Goal: Information Seeking & Learning: Learn about a topic

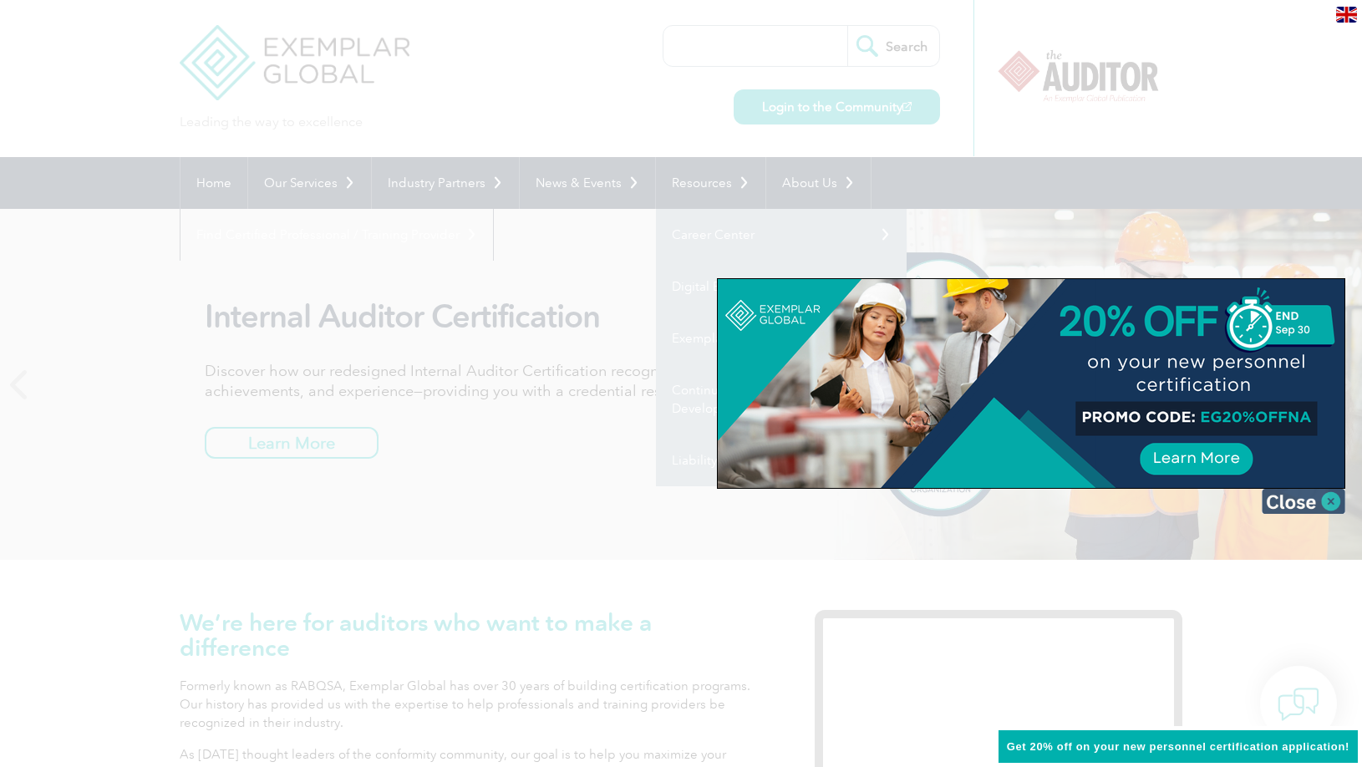
click at [1306, 491] on img at bounding box center [1304, 501] width 84 height 25
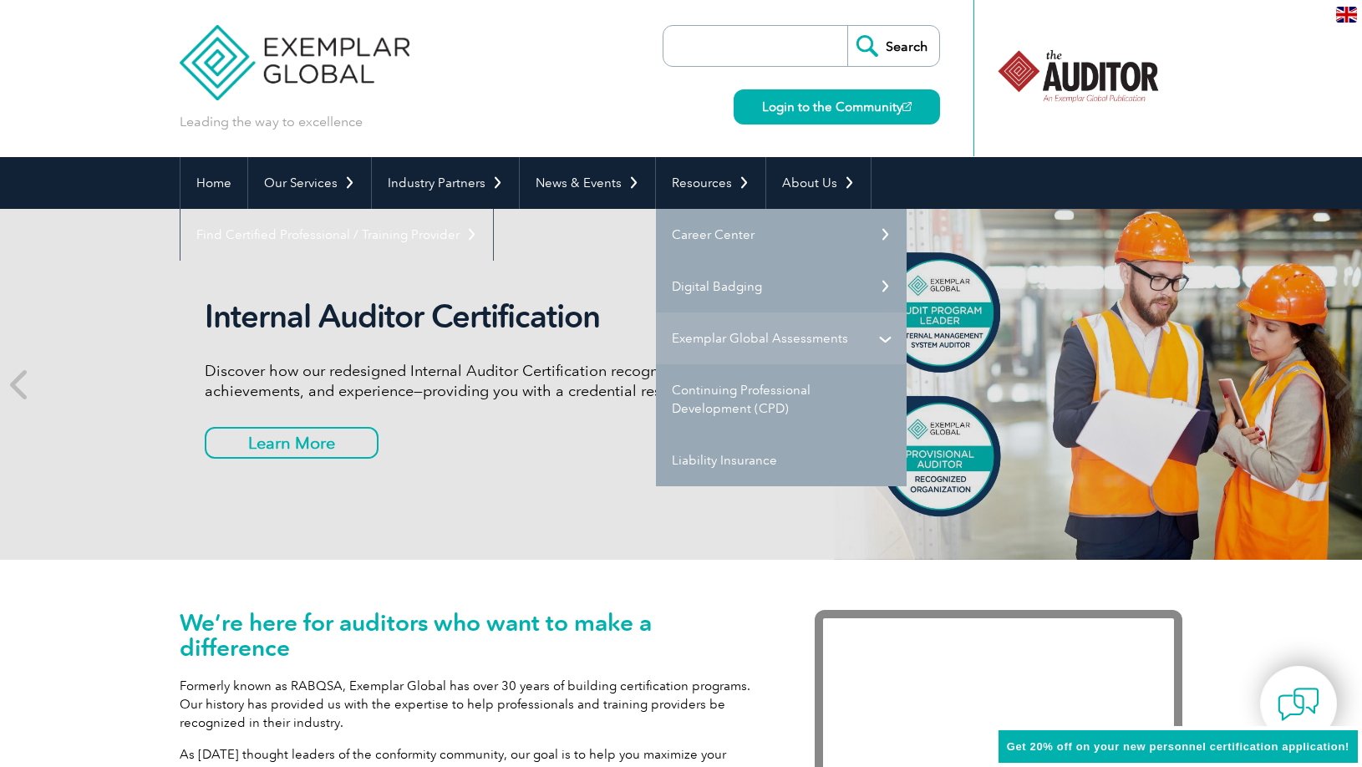
click at [875, 333] on link "Exemplar Global Assessments" at bounding box center [781, 339] width 251 height 52
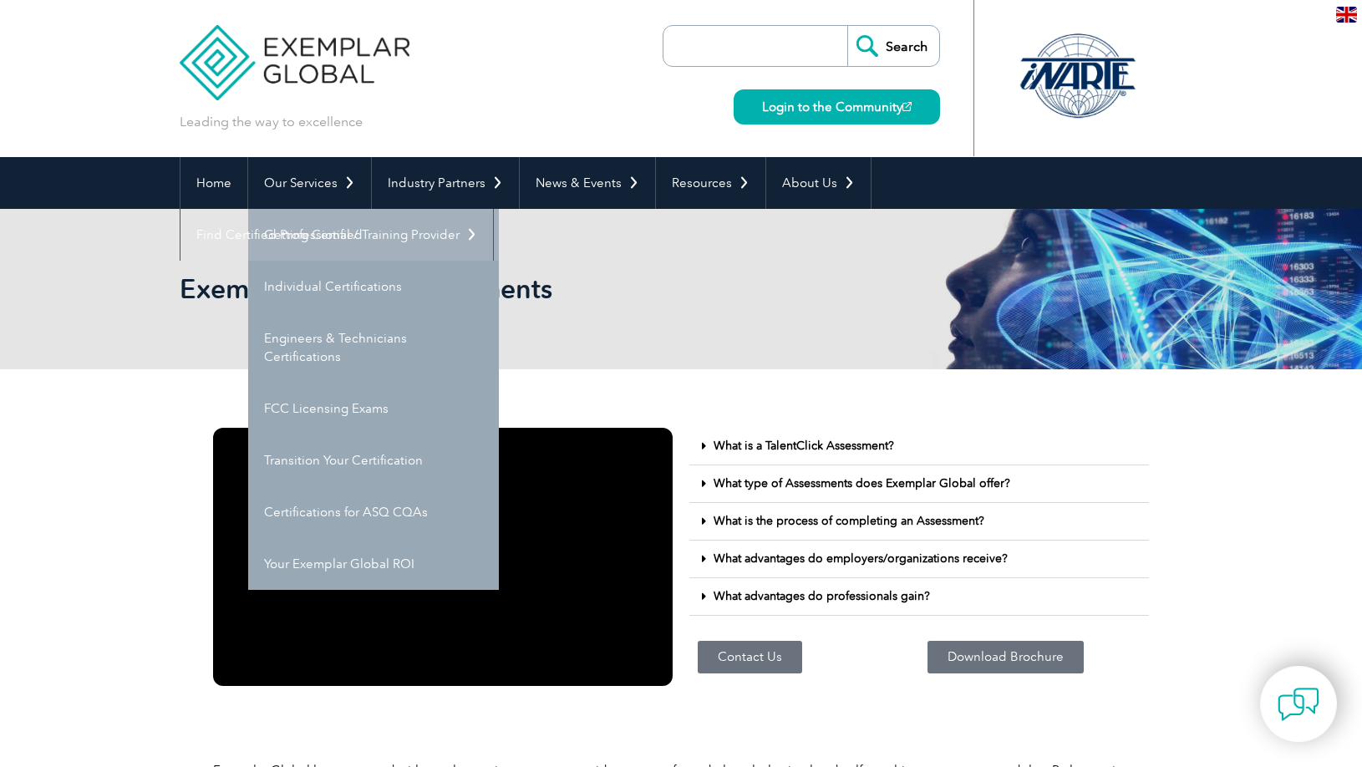
click at [343, 229] on link "Getting Certified" at bounding box center [373, 235] width 251 height 52
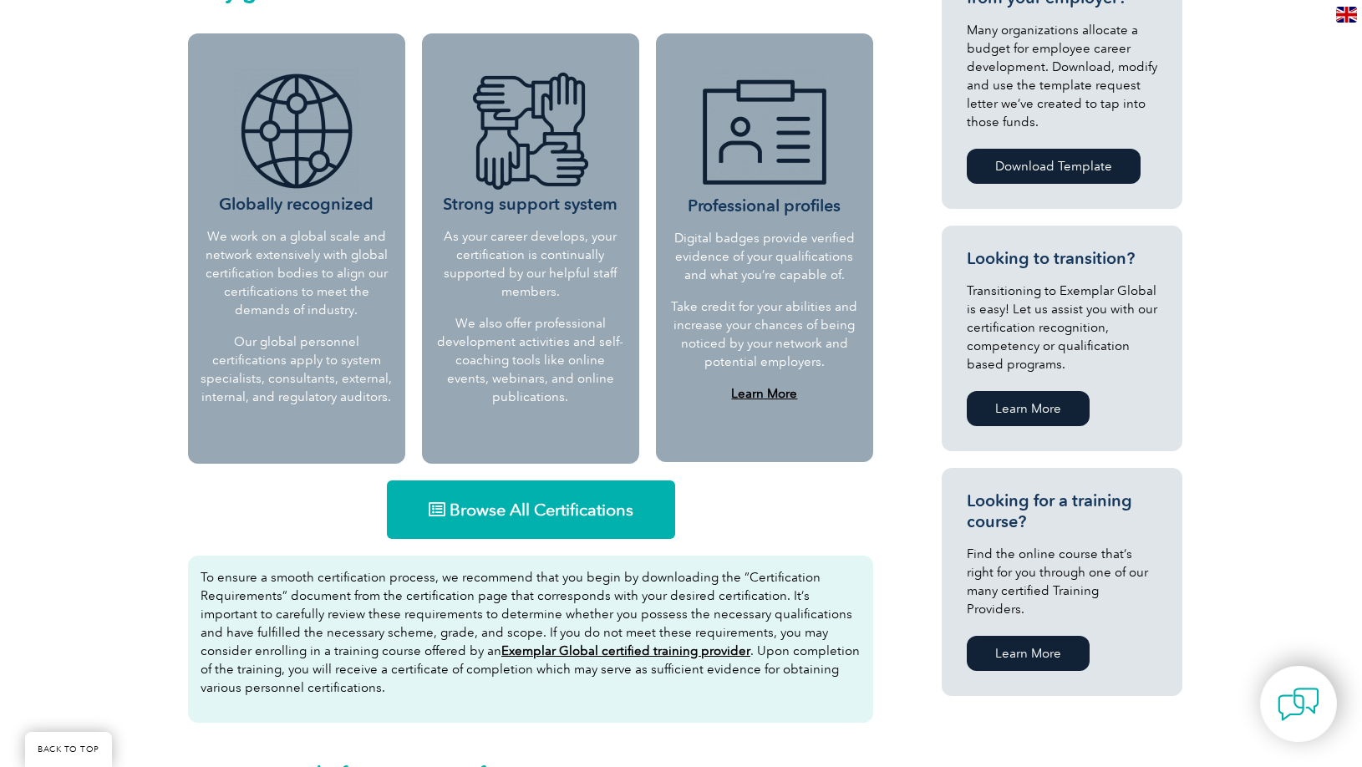
scroll to position [657, 0]
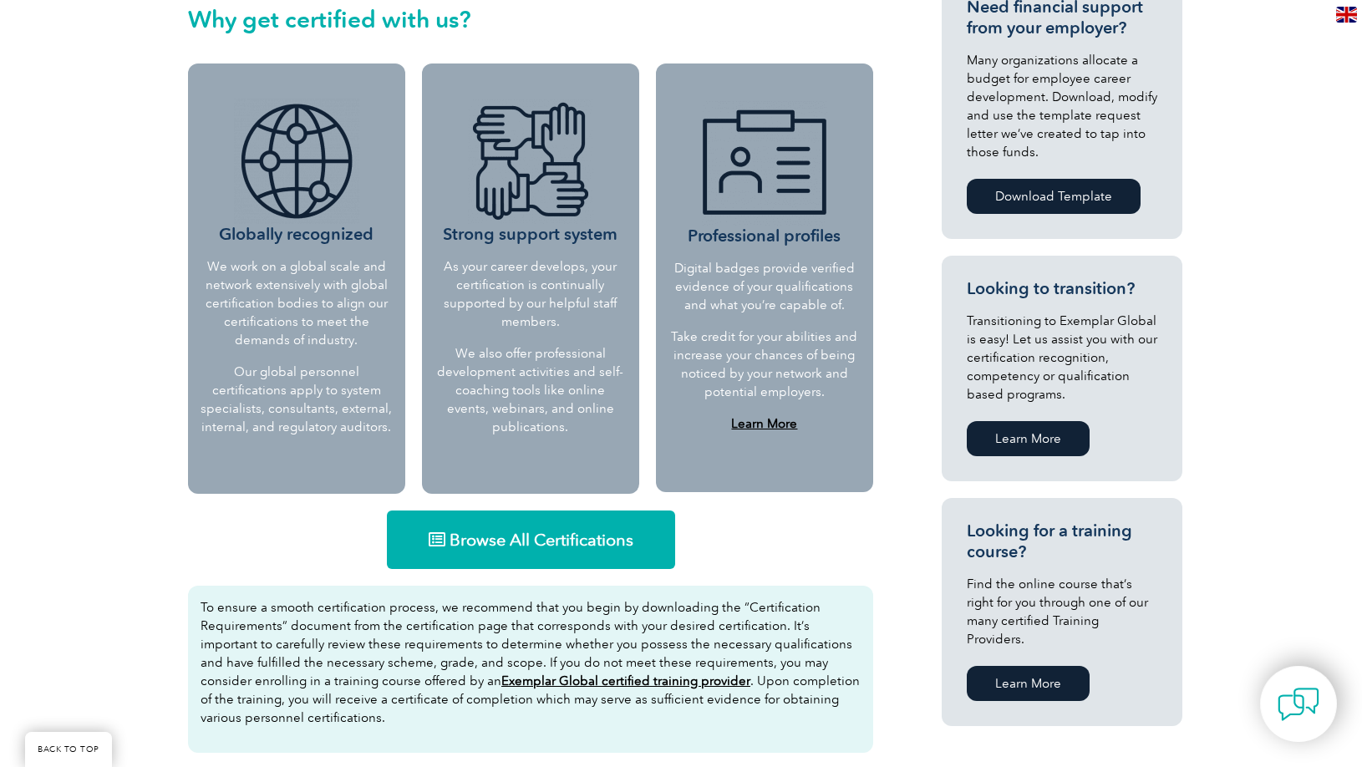
click at [559, 548] on span "Browse All Certifications" at bounding box center [542, 540] width 184 height 17
click at [1045, 666] on link "Learn More" at bounding box center [1028, 683] width 123 height 35
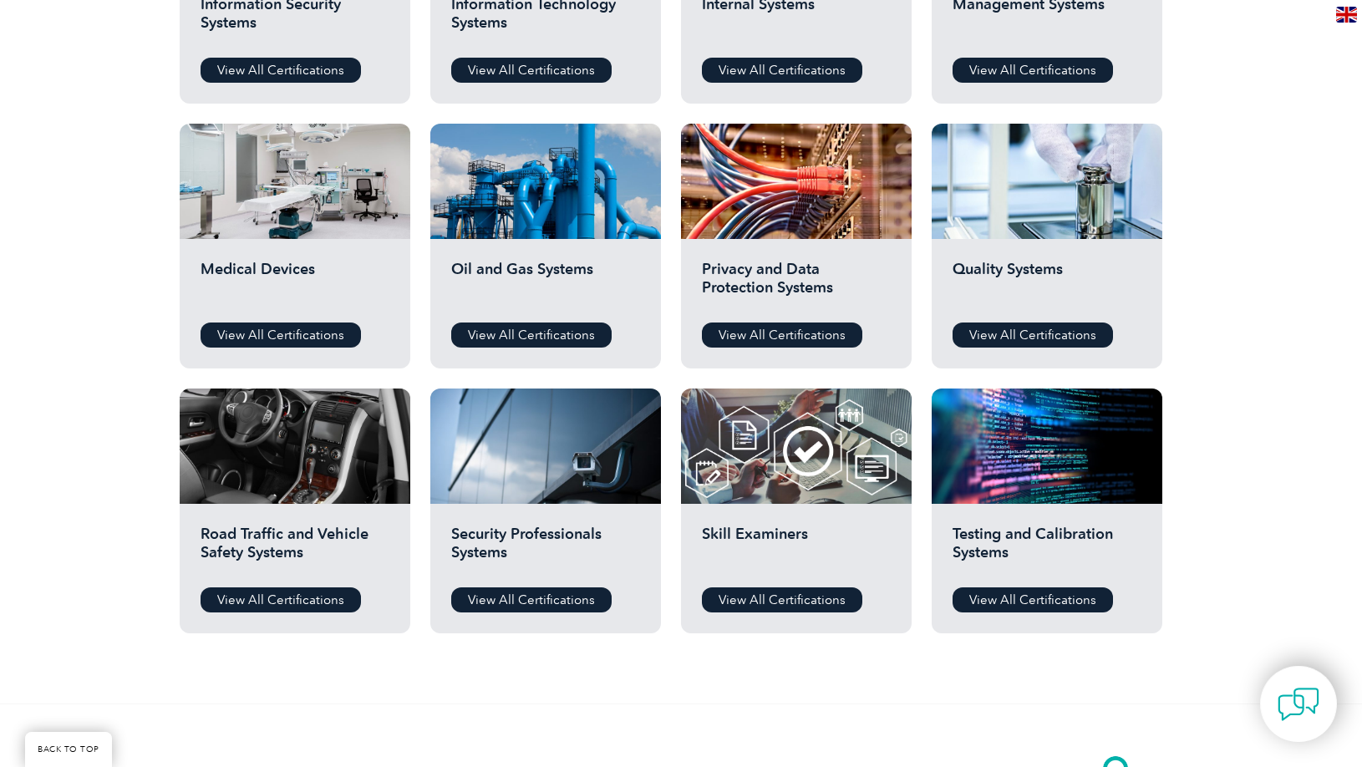
scroll to position [1070, 0]
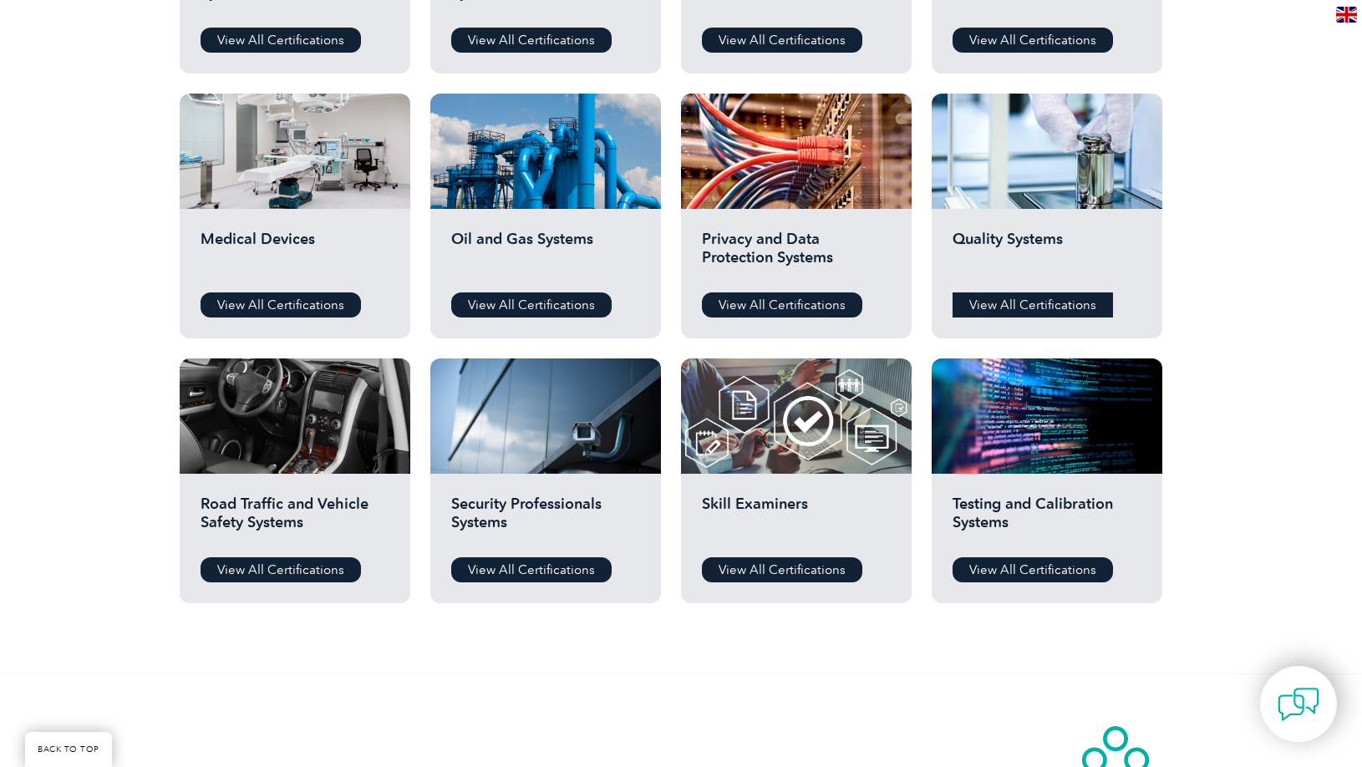
click at [1076, 303] on link "View All Certifications" at bounding box center [1033, 304] width 160 height 25
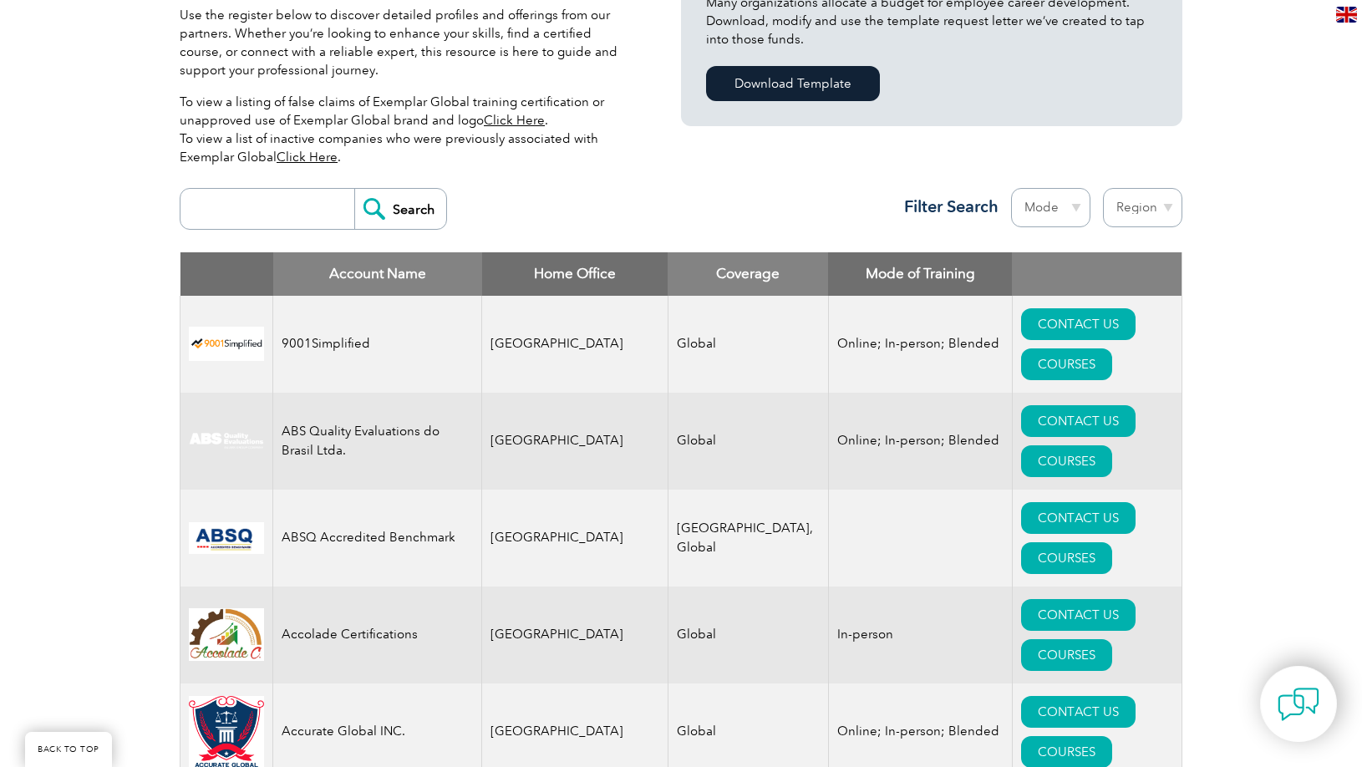
scroll to position [476, 0]
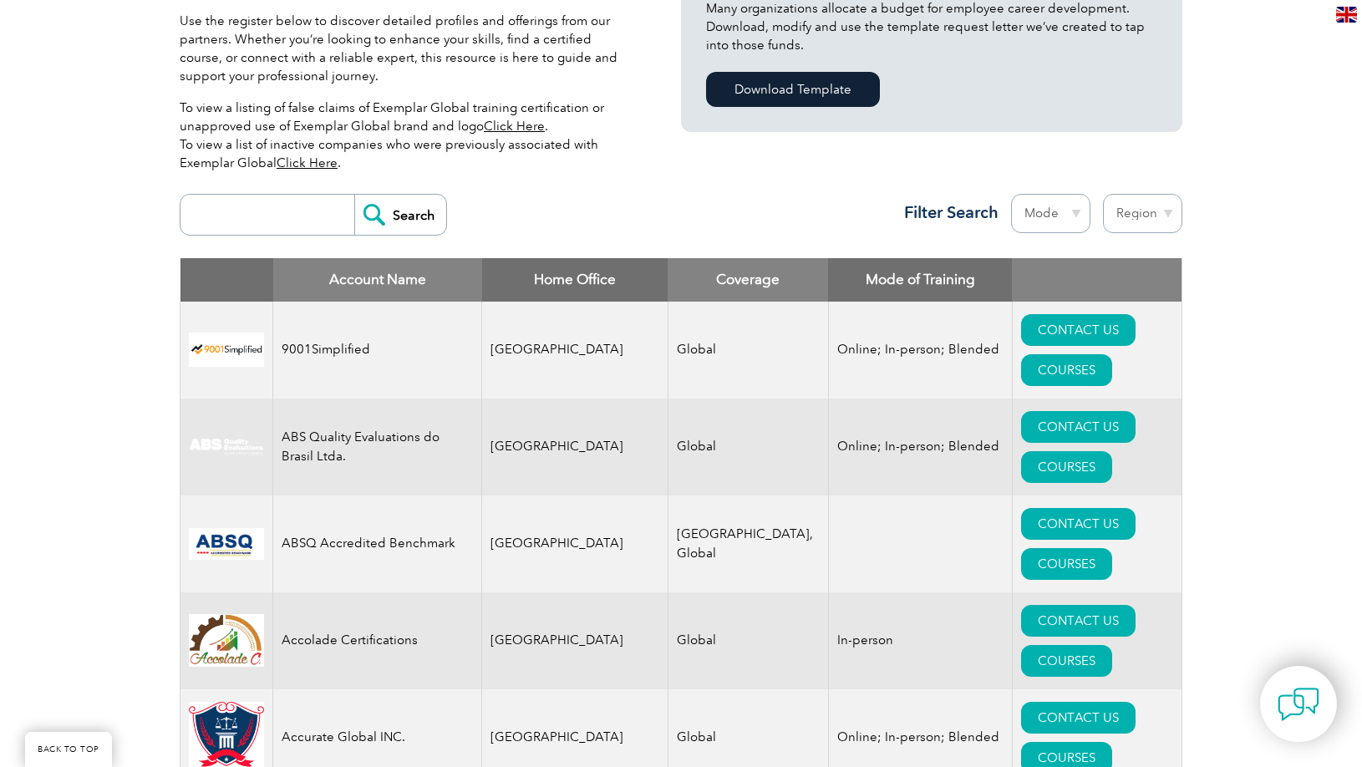
click at [1060, 211] on select "Mode Online In-person Blended" at bounding box center [1050, 213] width 79 height 39
click at [1011, 194] on select "Mode Online In-person Blended" at bounding box center [1050, 213] width 79 height 39
click at [1067, 212] on select "Mode Online In-person Blended" at bounding box center [1050, 213] width 79 height 39
select select "Online"
click at [1011, 194] on select "Mode Online In-person Blended" at bounding box center [1050, 213] width 79 height 39
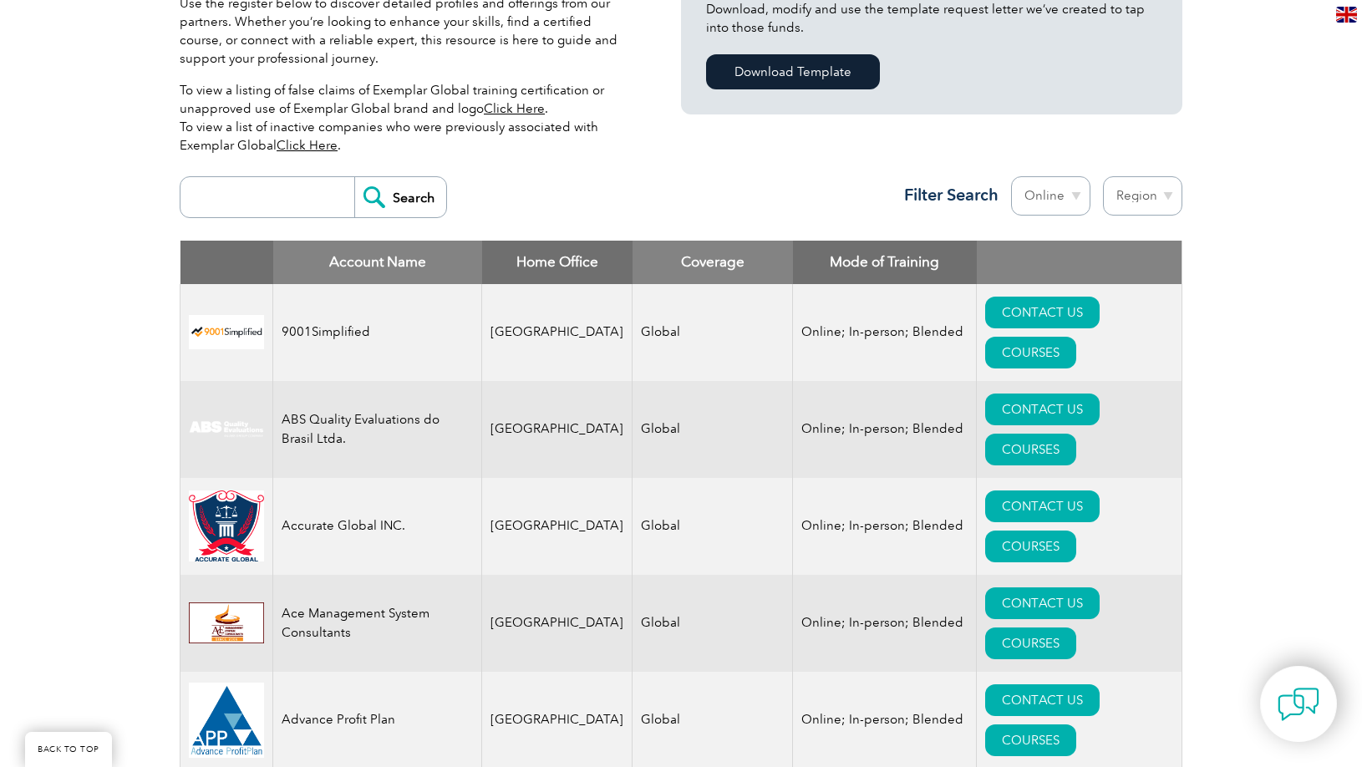
scroll to position [469, 0]
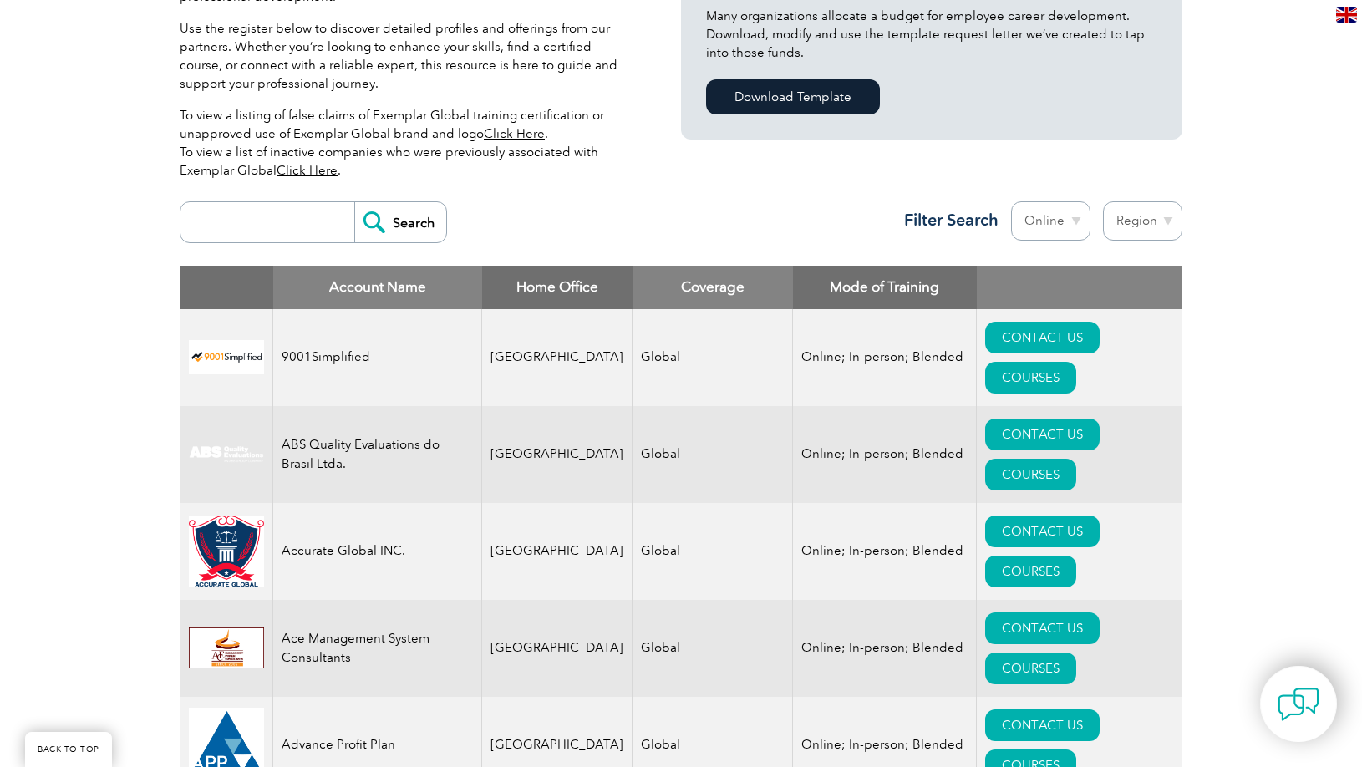
click at [1160, 221] on select "Region Australia Bahrain Bangladesh Brazil Canada Colombia Dominican Republic E…" at bounding box center [1142, 220] width 79 height 39
select select "United States"
click at [1103, 201] on select "Region Australia Bahrain Bangladesh Brazil Canada Colombia Dominican Republic E…" at bounding box center [1142, 220] width 79 height 39
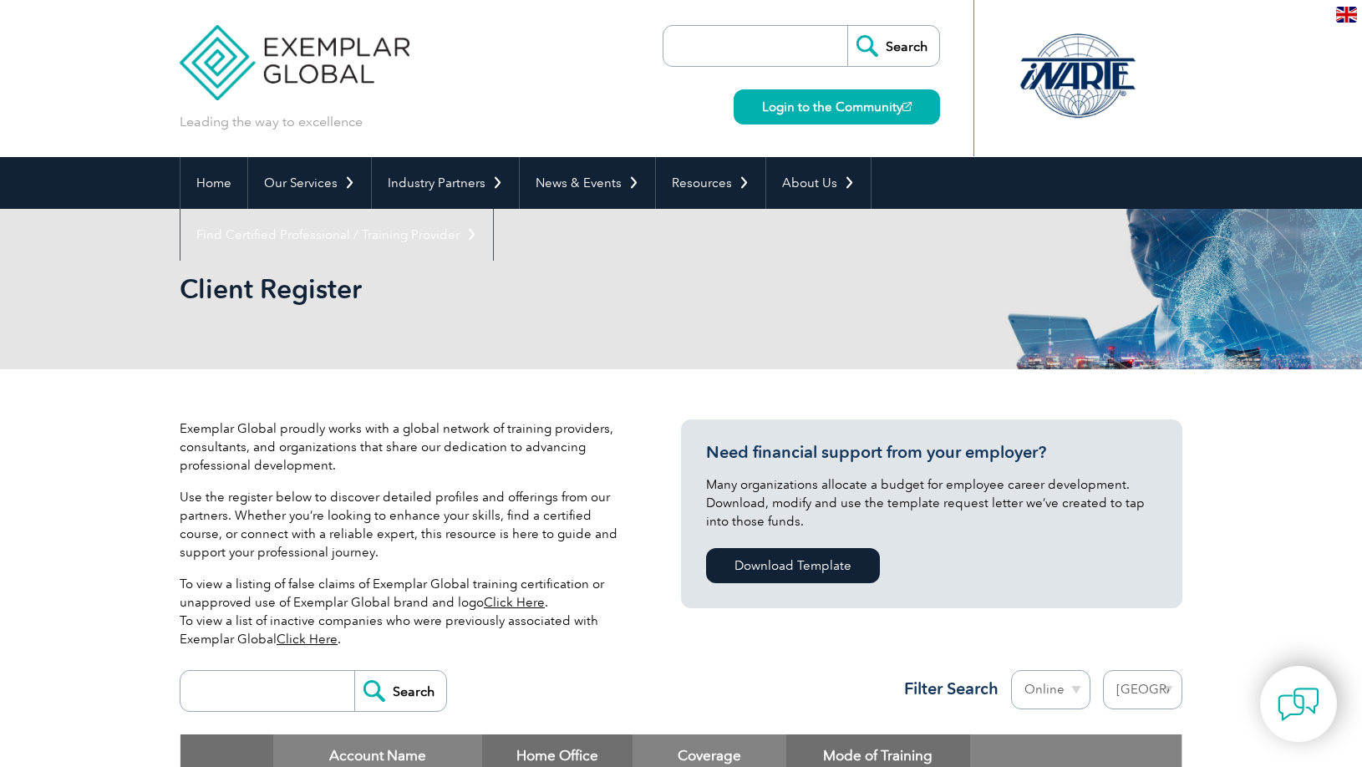
select select "[GEOGRAPHIC_DATA]"
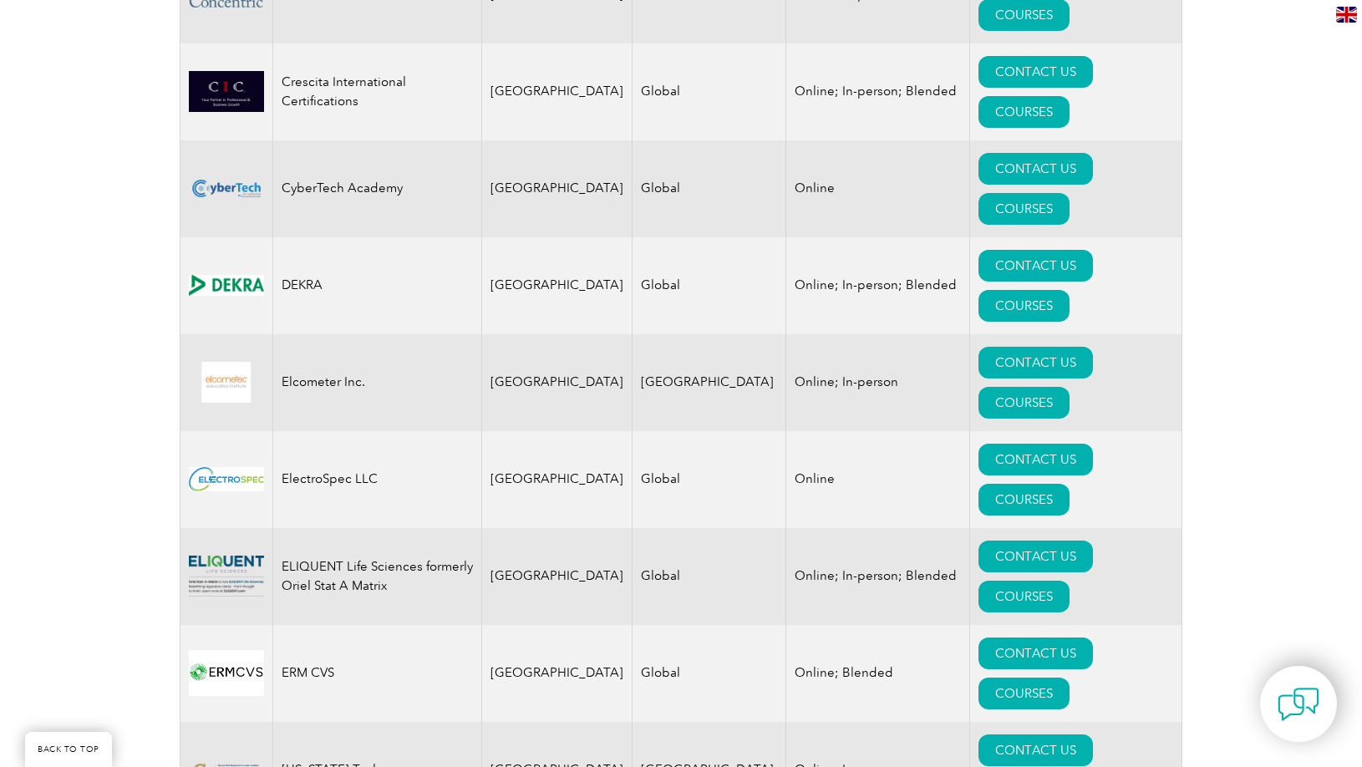
scroll to position [1510, 0]
drag, startPoint x: 582, startPoint y: 430, endPoint x: 8, endPoint y: 756, distance: 660.6
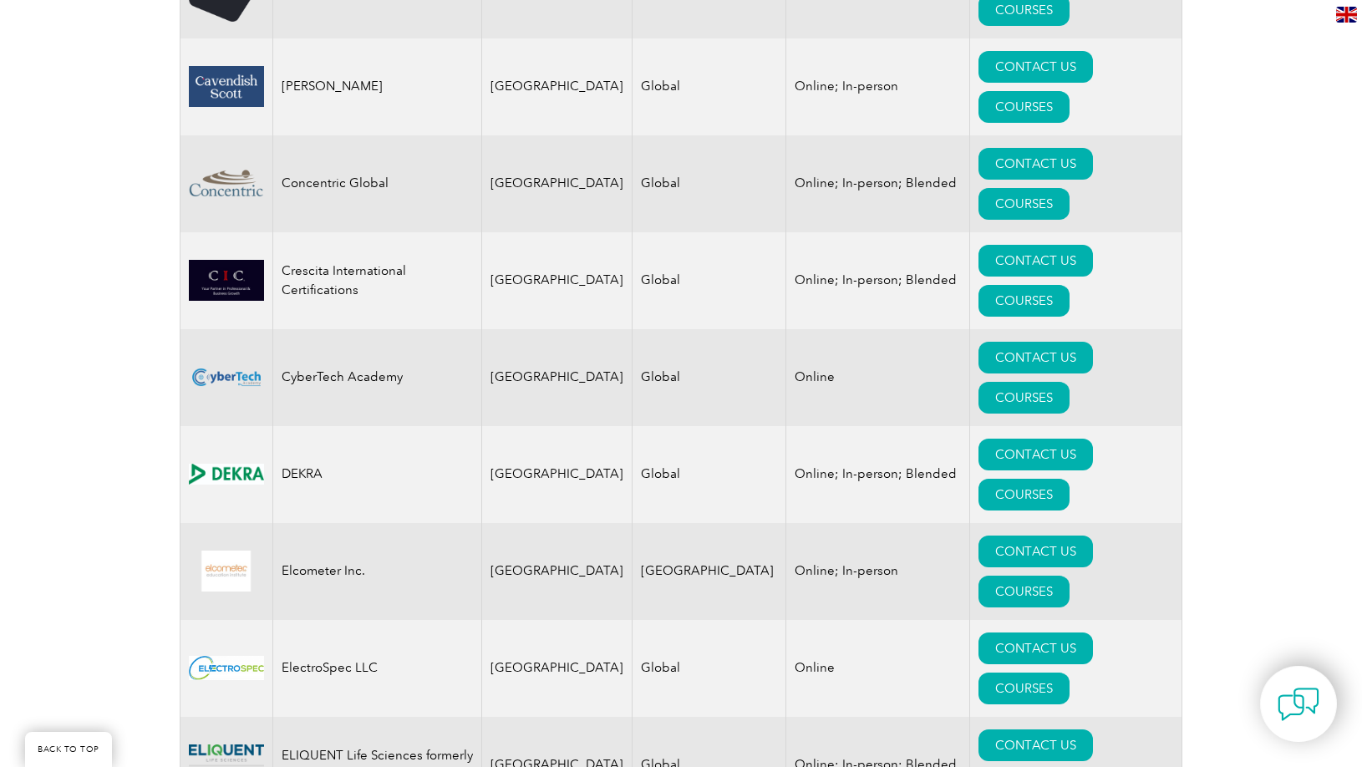
scroll to position [1329, 0]
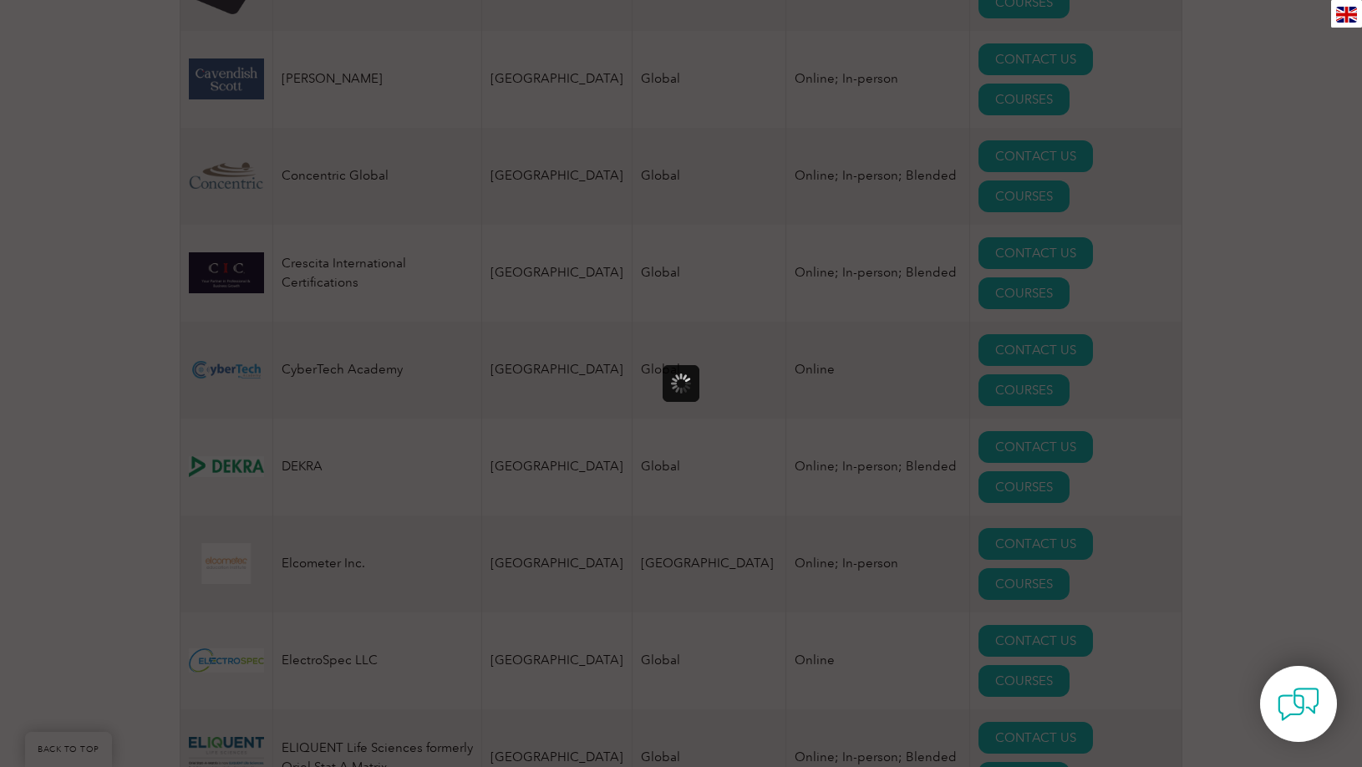
scroll to position [0, 0]
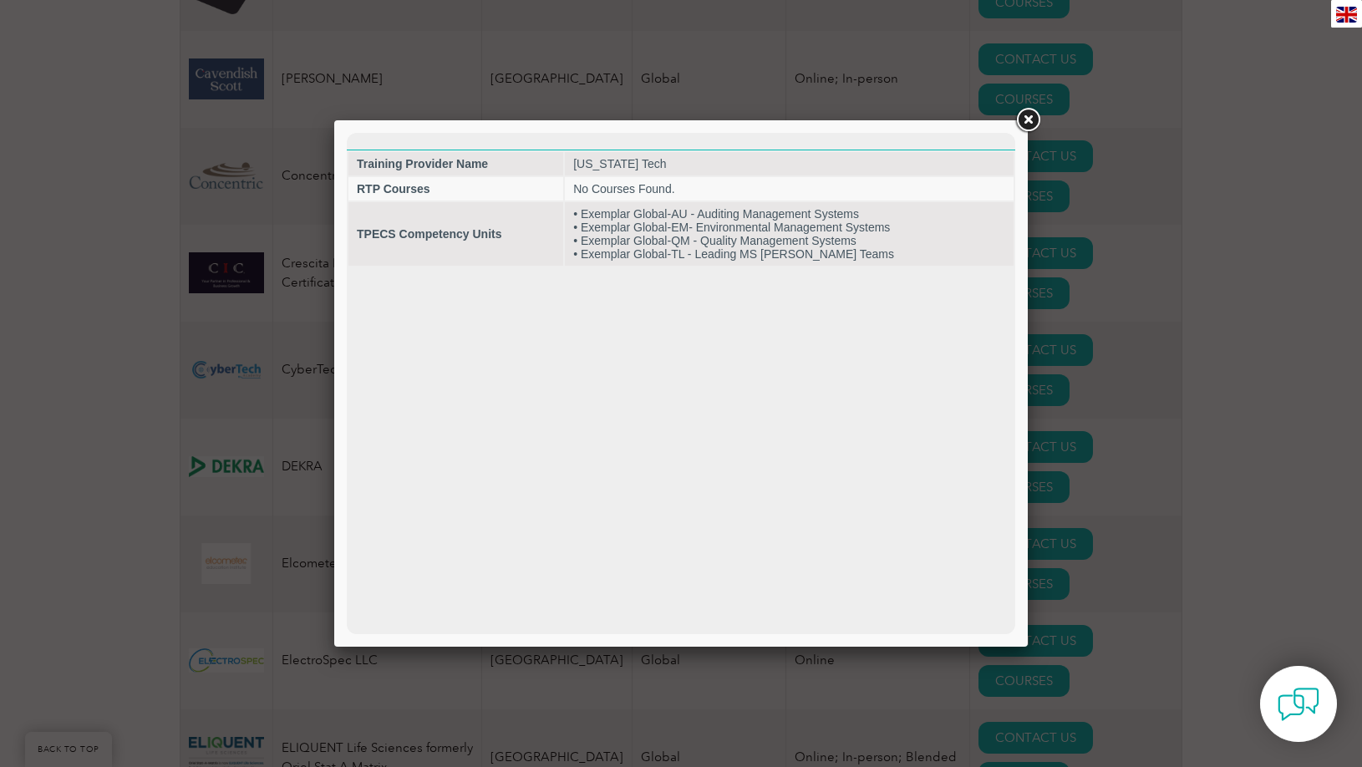
click at [1025, 115] on link at bounding box center [1028, 120] width 30 height 30
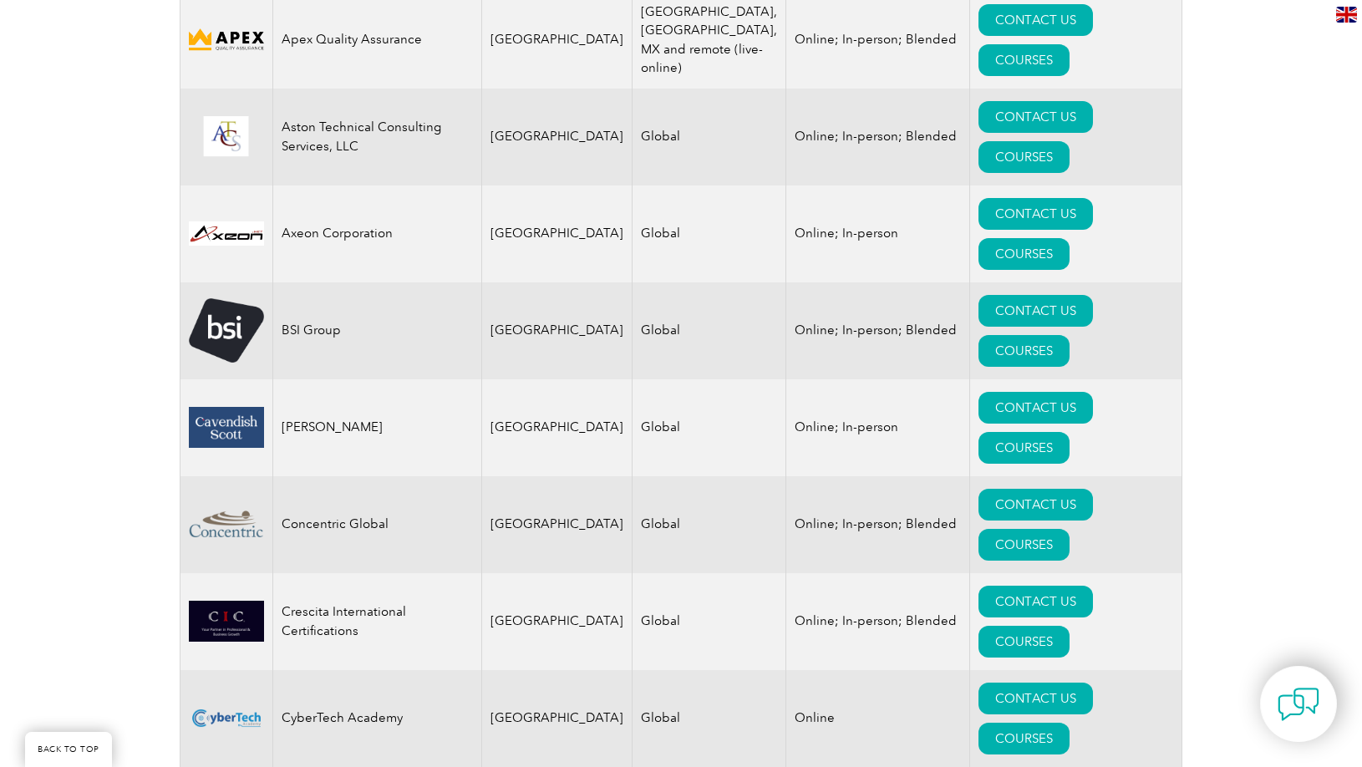
scroll to position [986, 0]
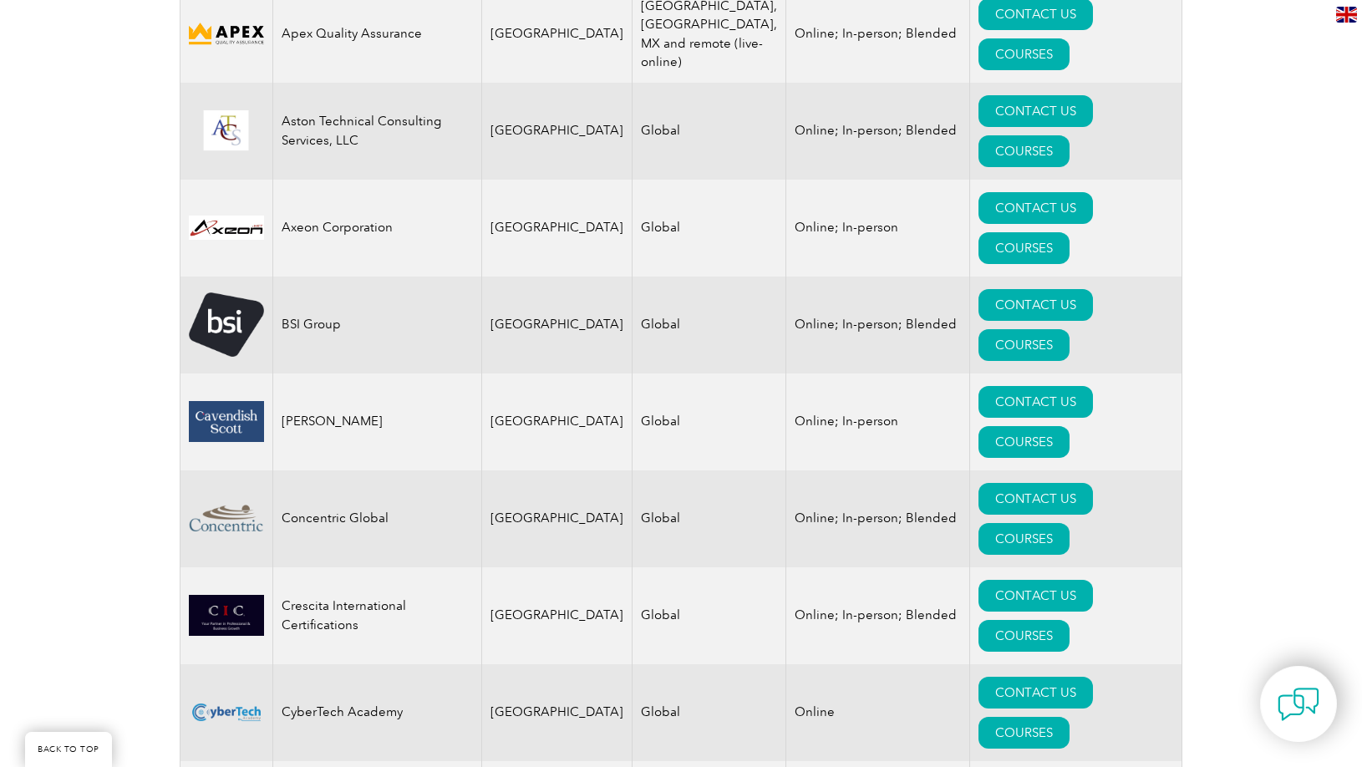
click at [201, 216] on img at bounding box center [226, 228] width 75 height 25
click at [1070, 232] on link "COURSES" at bounding box center [1024, 248] width 91 height 32
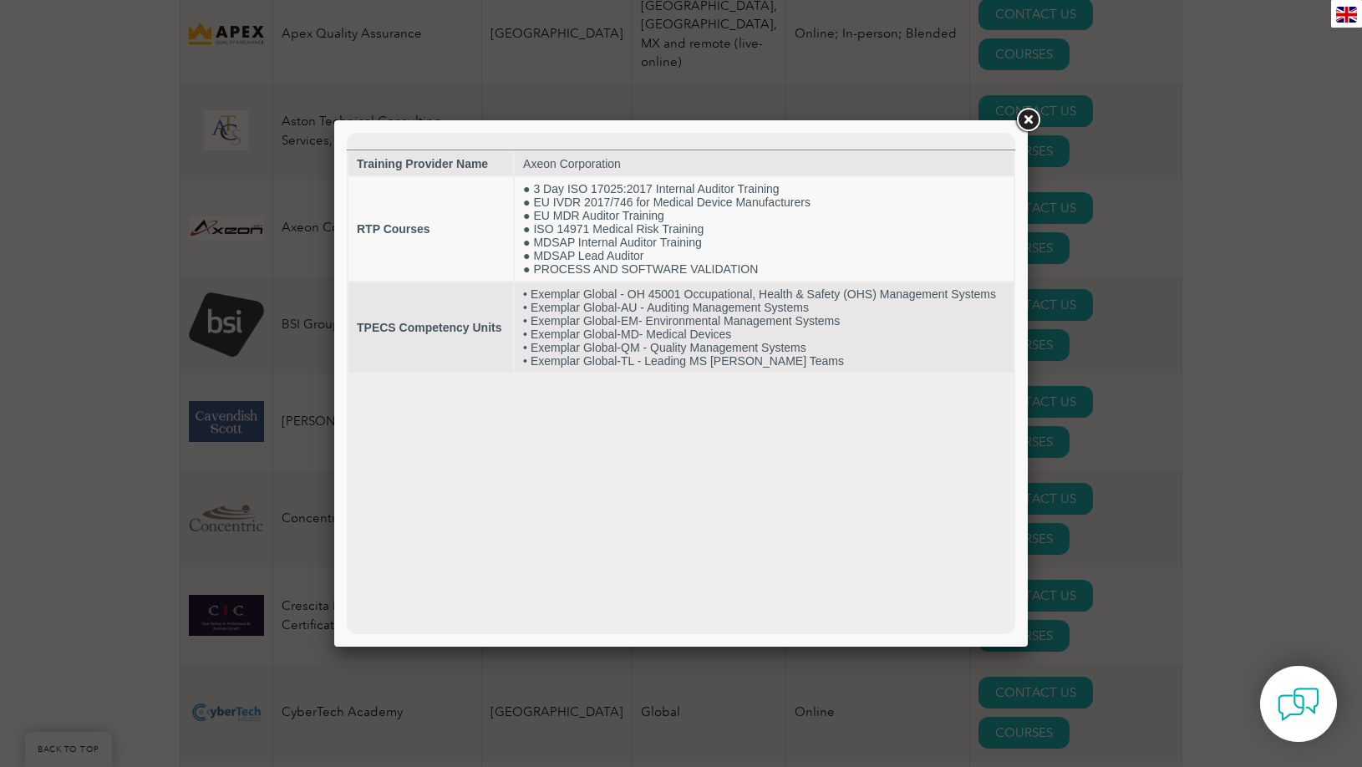
scroll to position [0, 0]
click at [1029, 117] on link at bounding box center [1028, 120] width 30 height 30
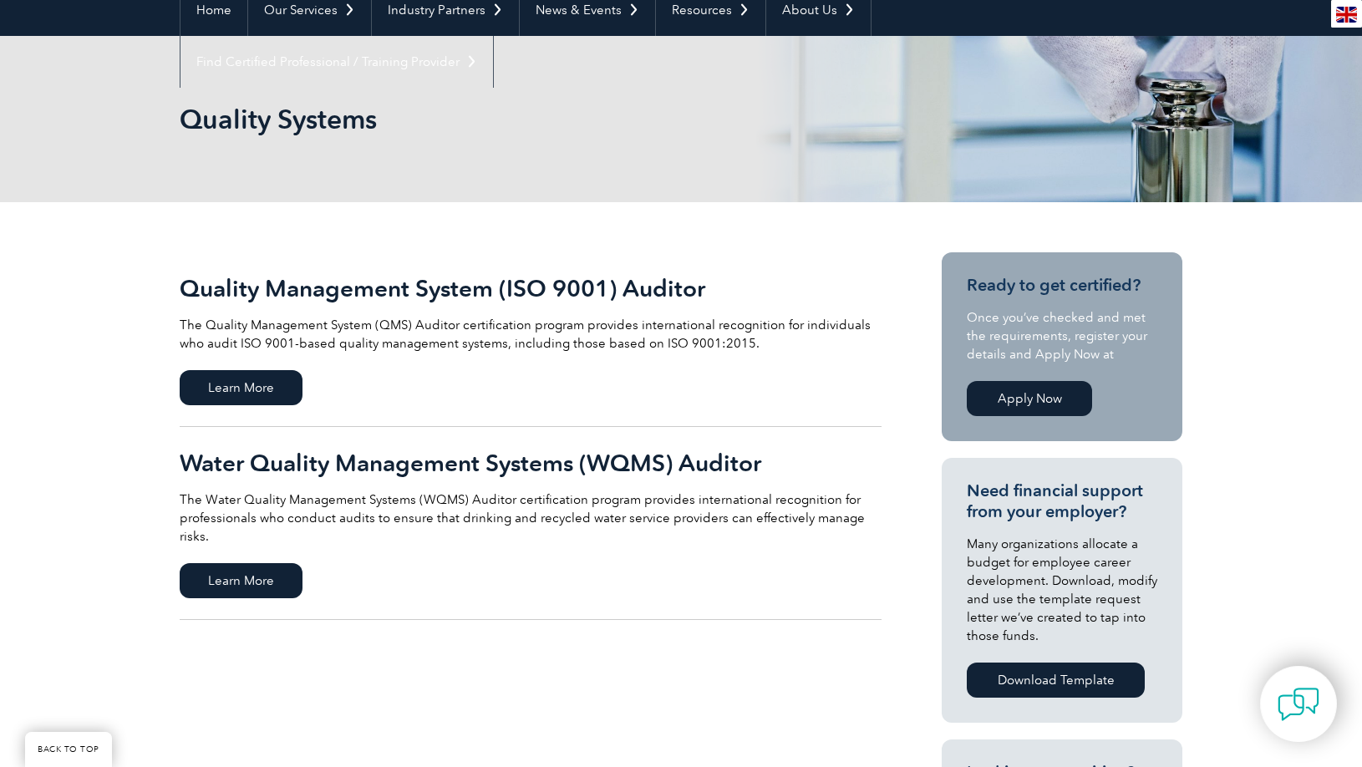
scroll to position [190, 0]
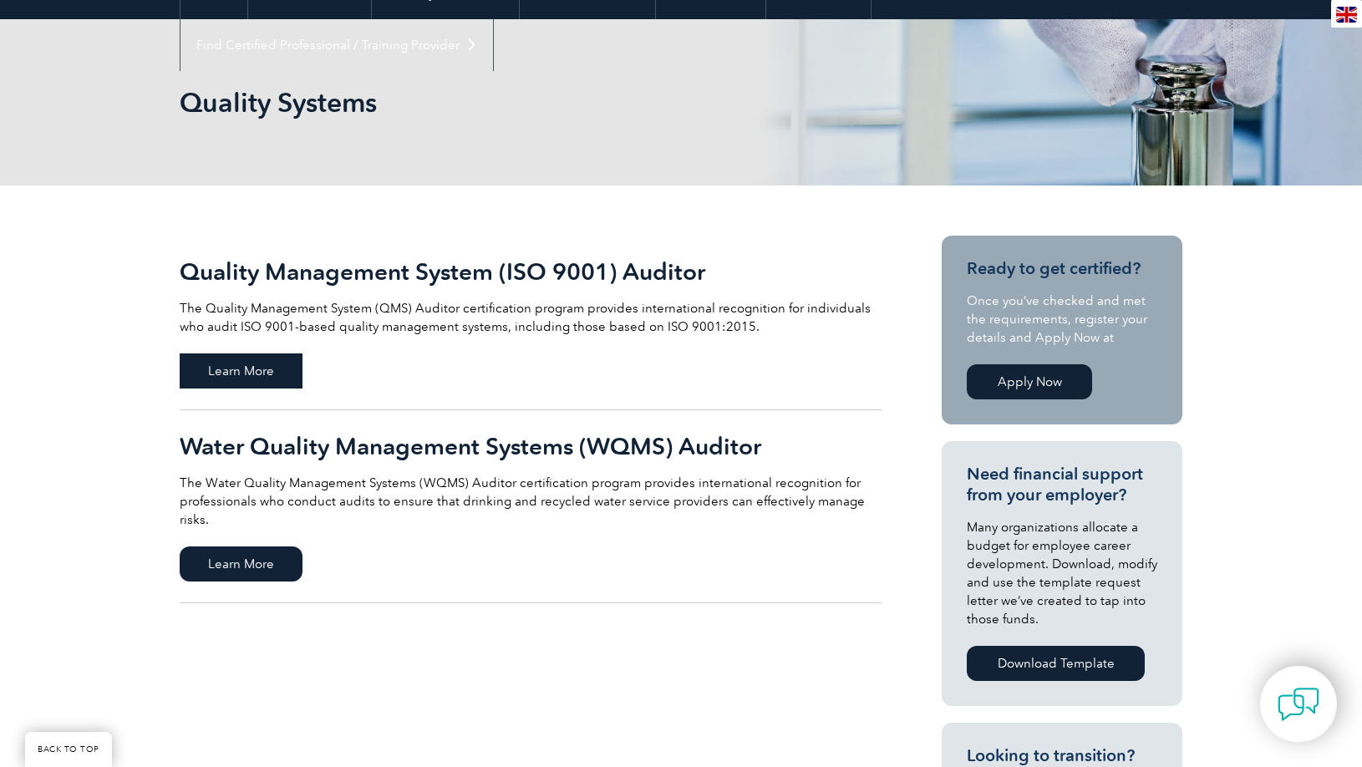
click at [242, 373] on span "Learn More" at bounding box center [241, 370] width 123 height 35
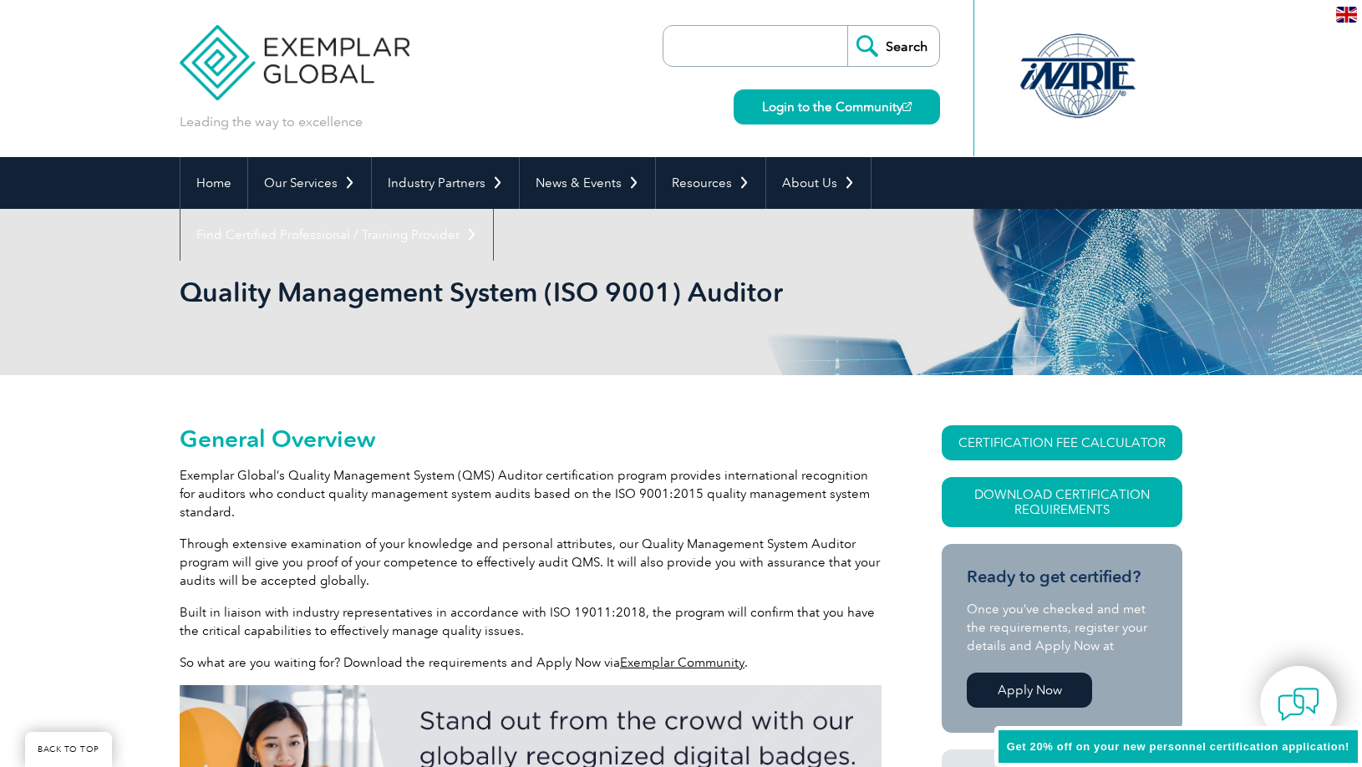
scroll to position [379, 0]
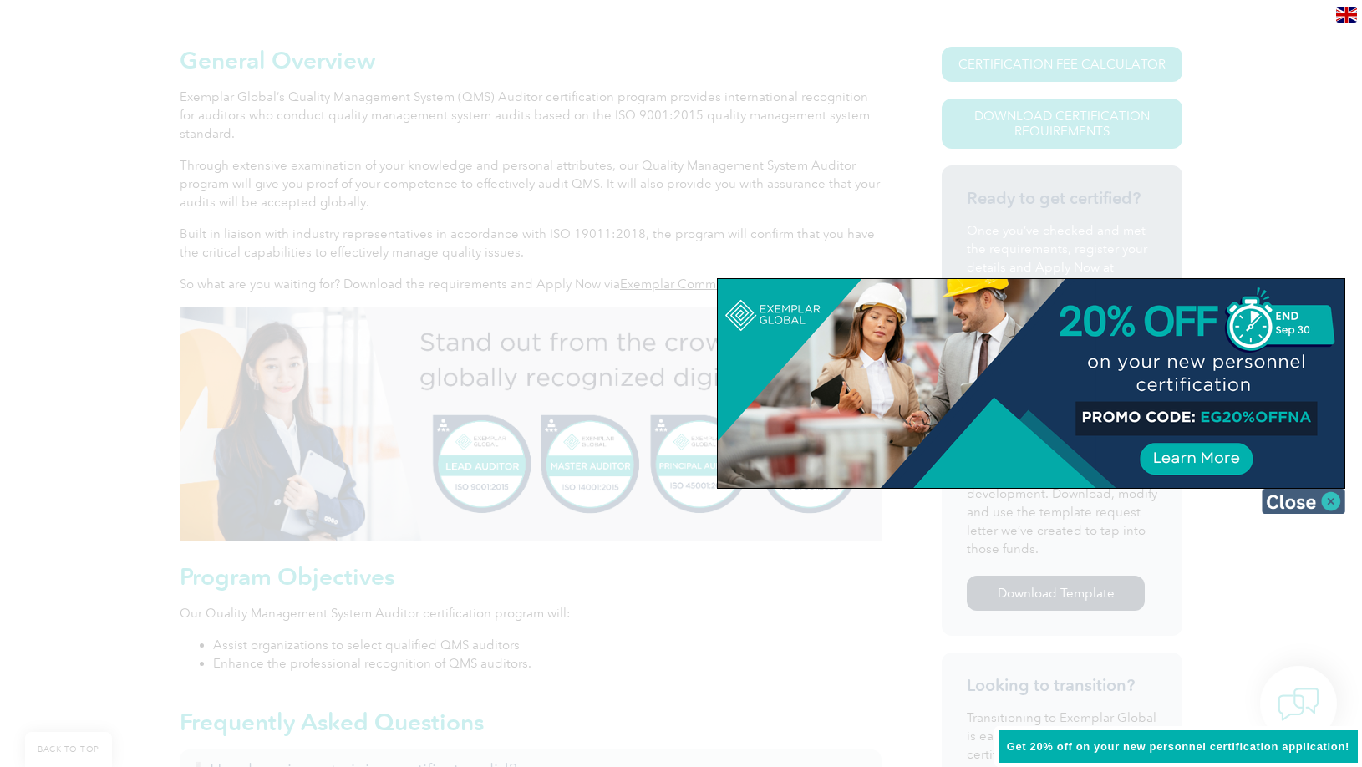
click at [1308, 500] on img at bounding box center [1304, 501] width 84 height 25
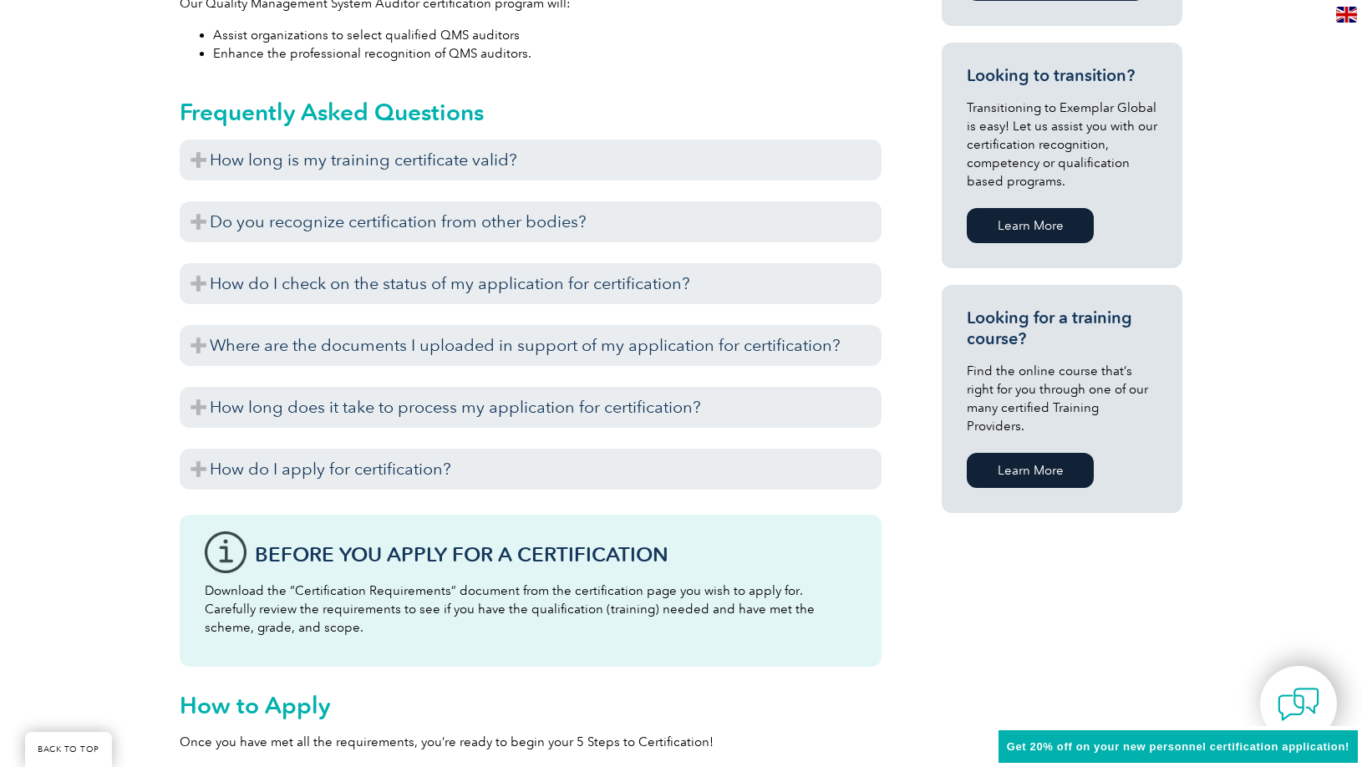
scroll to position [996, 0]
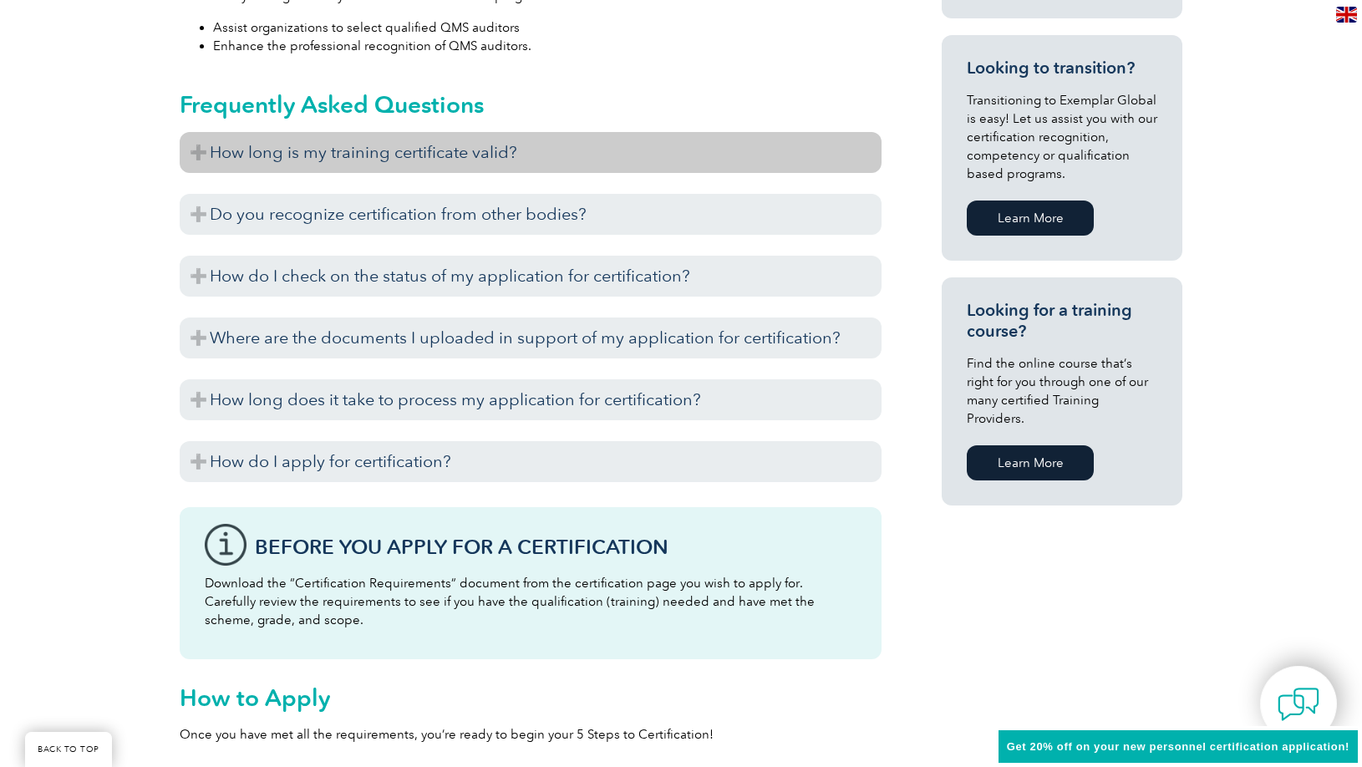
click at [566, 162] on h3 "How long is my training certificate valid?" at bounding box center [531, 152] width 702 height 41
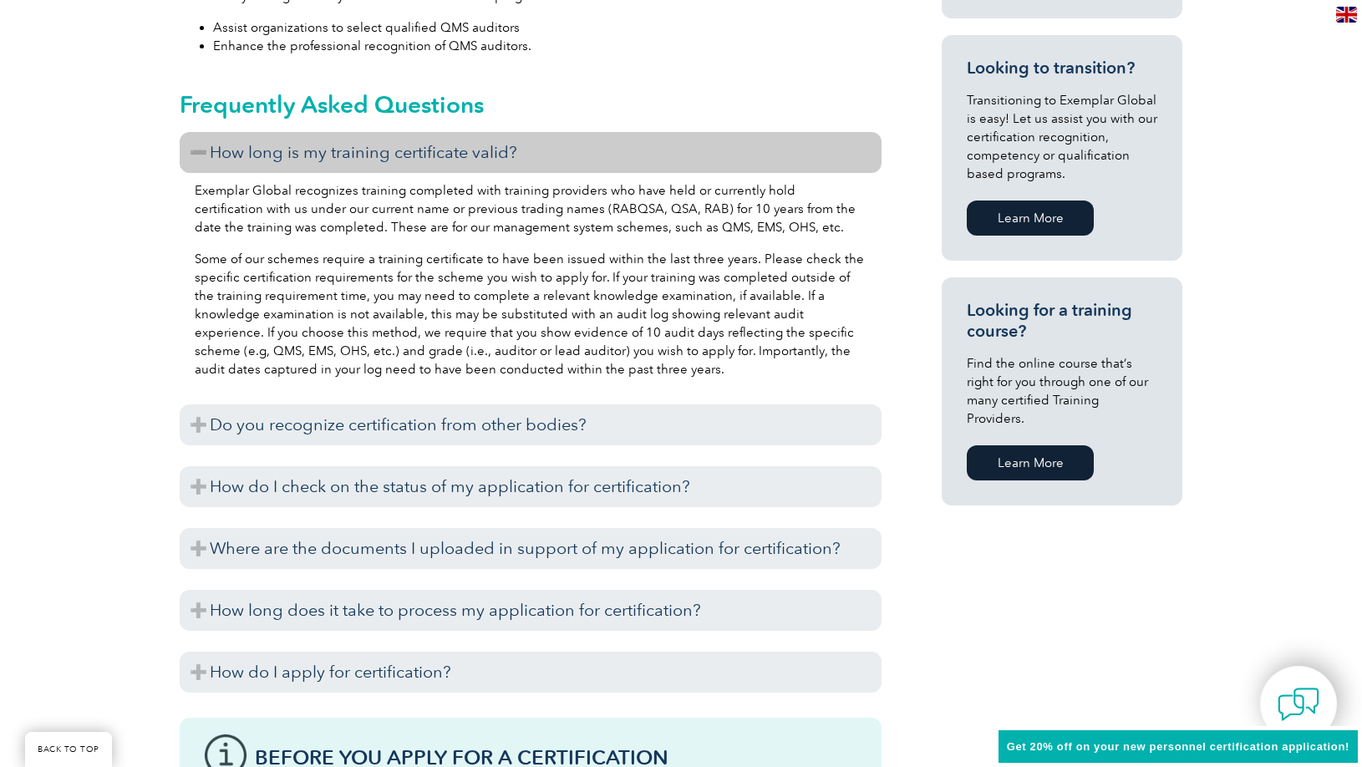
click at [582, 143] on h3 "How long is my training certificate valid?" at bounding box center [531, 152] width 702 height 41
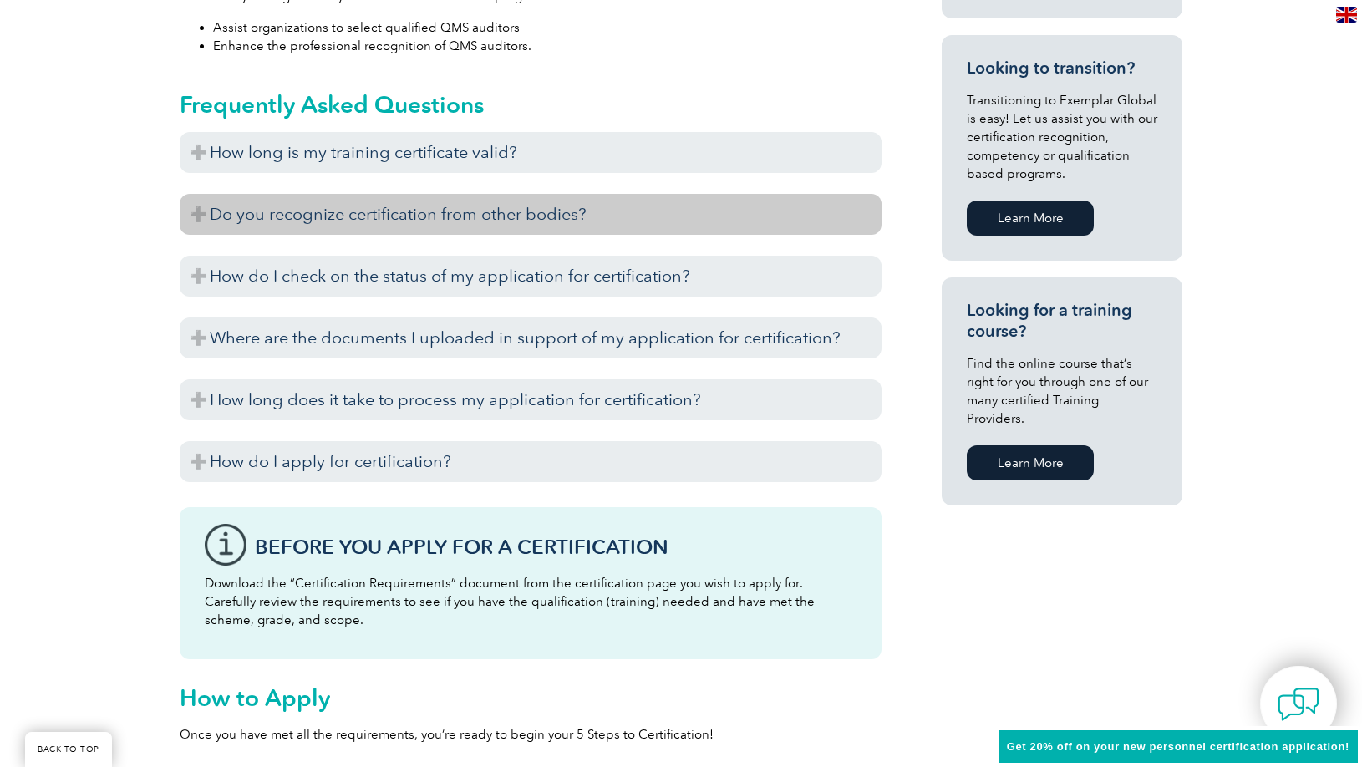
click at [523, 212] on h3 "Do you recognize certification from other bodies?" at bounding box center [531, 214] width 702 height 41
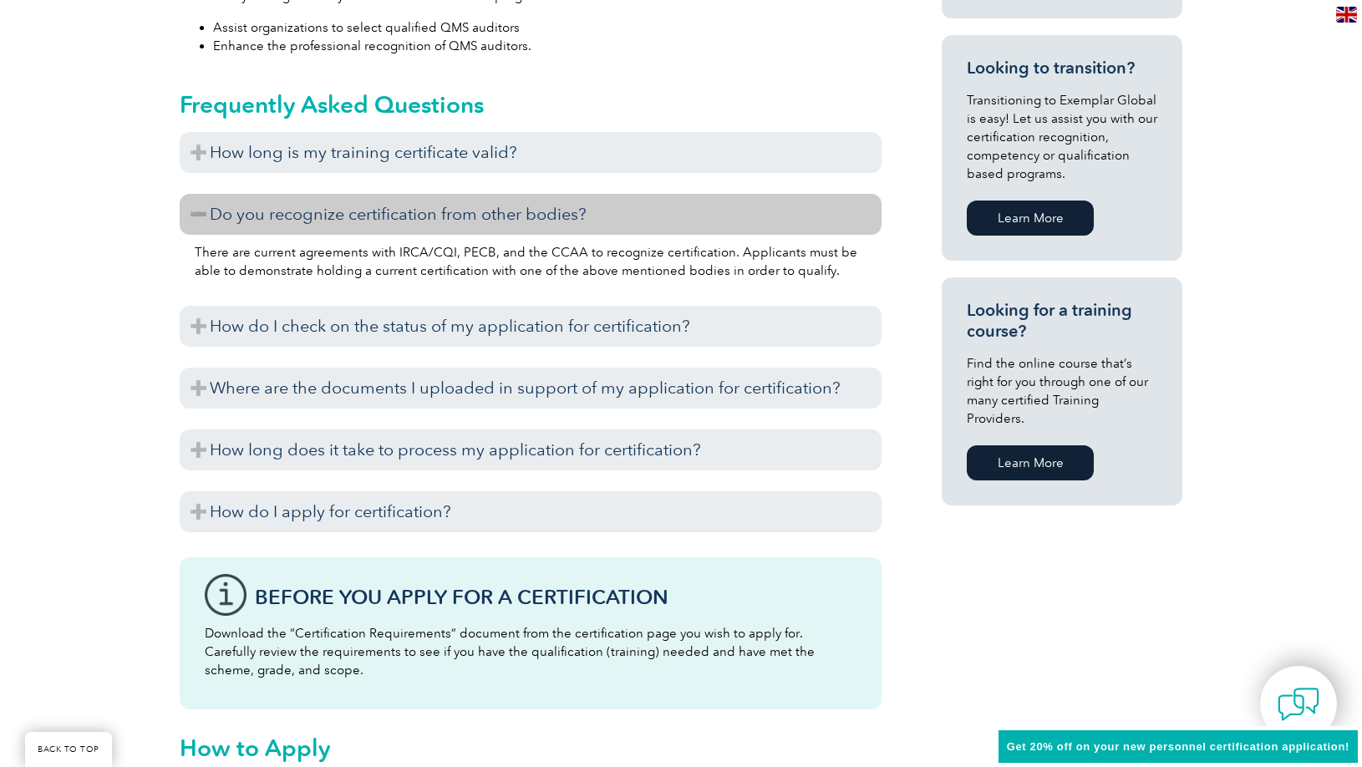
click at [525, 210] on h3 "Do you recognize certification from other bodies?" at bounding box center [531, 214] width 702 height 41
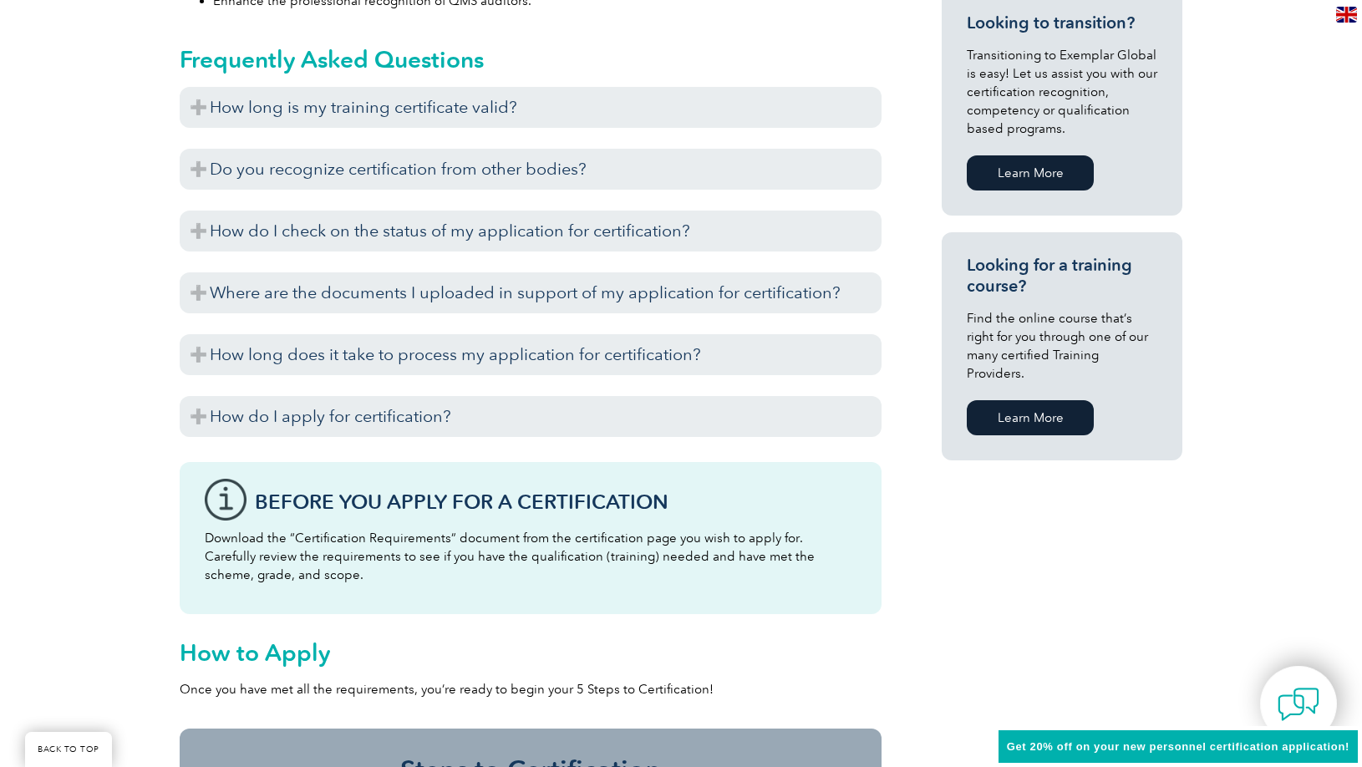
scroll to position [1055, 0]
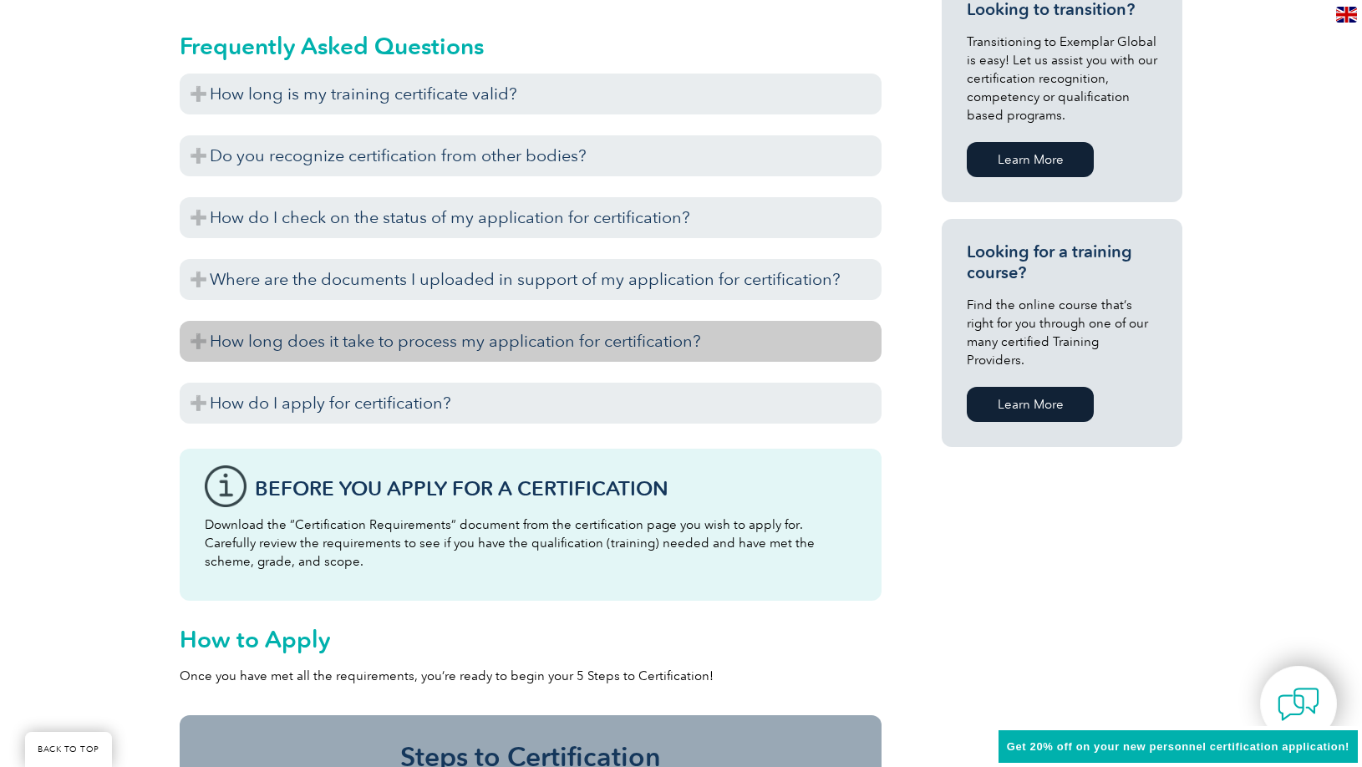
click at [521, 343] on h3 "How long does it take to process my application for certification?" at bounding box center [531, 341] width 702 height 41
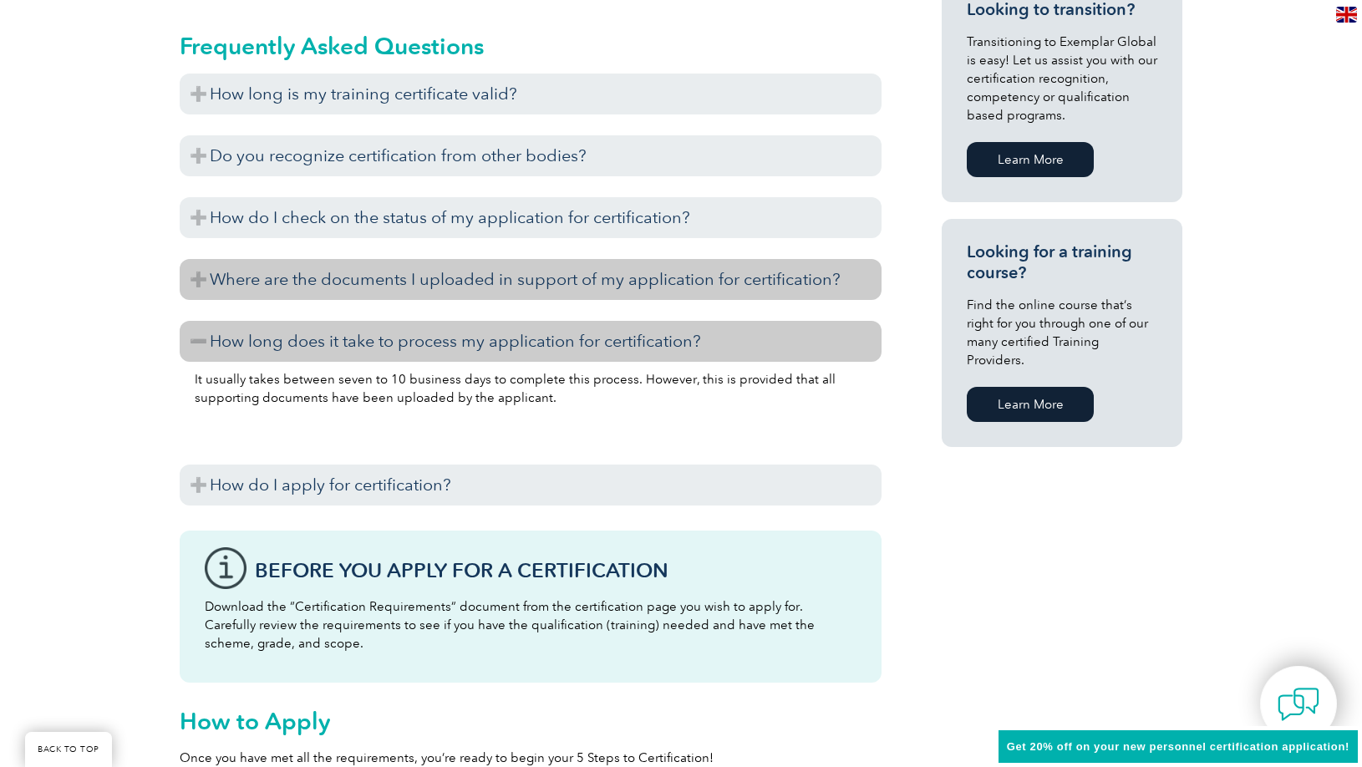
click at [575, 290] on h3 "Where are the documents I uploaded in support of my application for certificati…" at bounding box center [531, 279] width 702 height 41
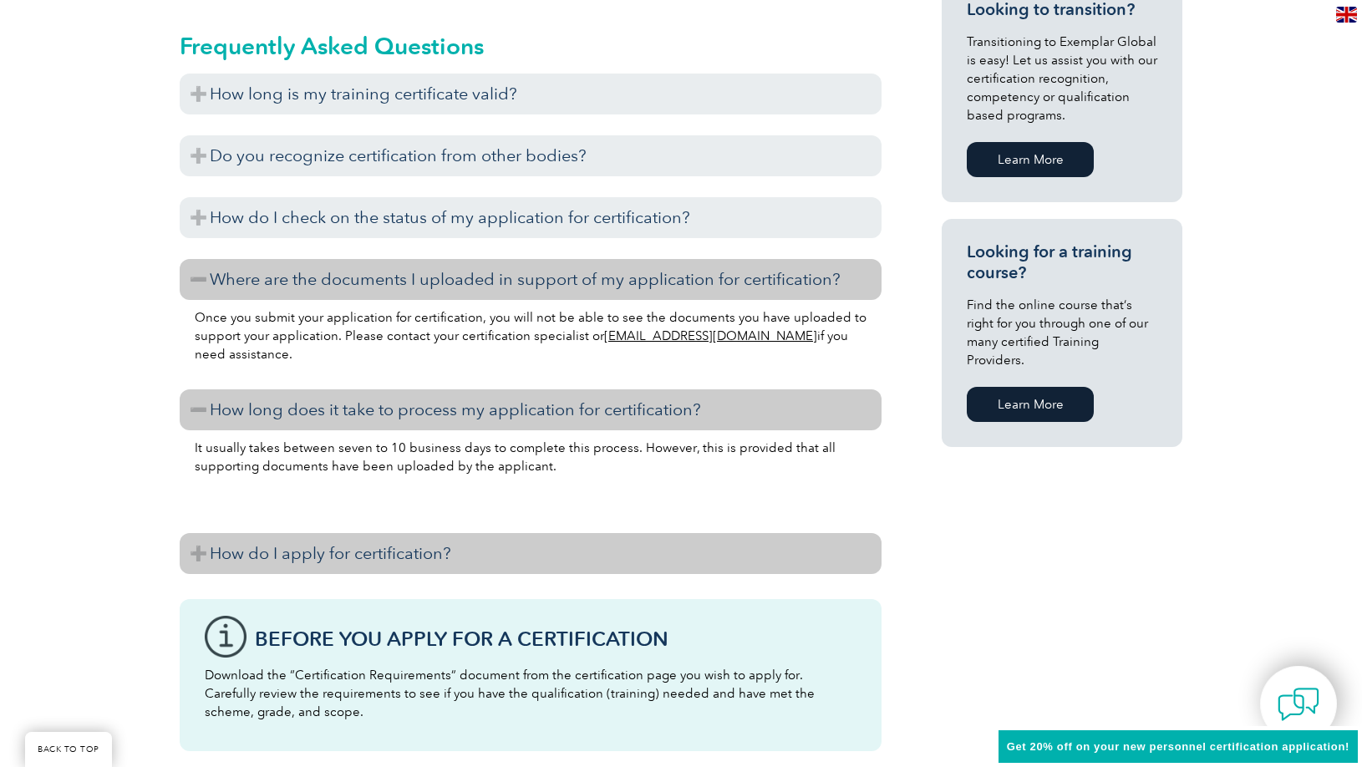
click at [539, 559] on h3 "How do I apply for certification?" at bounding box center [531, 553] width 702 height 41
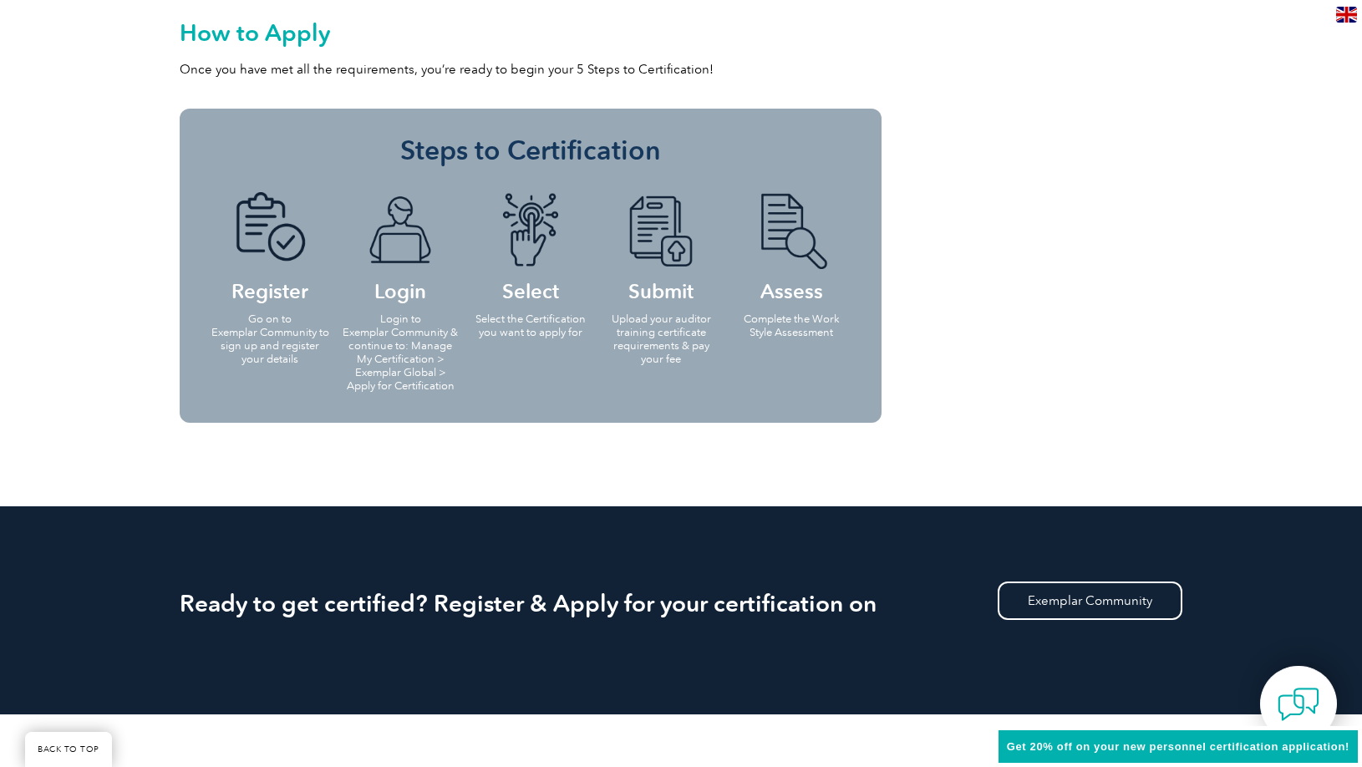
scroll to position [2290, 0]
